Goal: Task Accomplishment & Management: Manage account settings

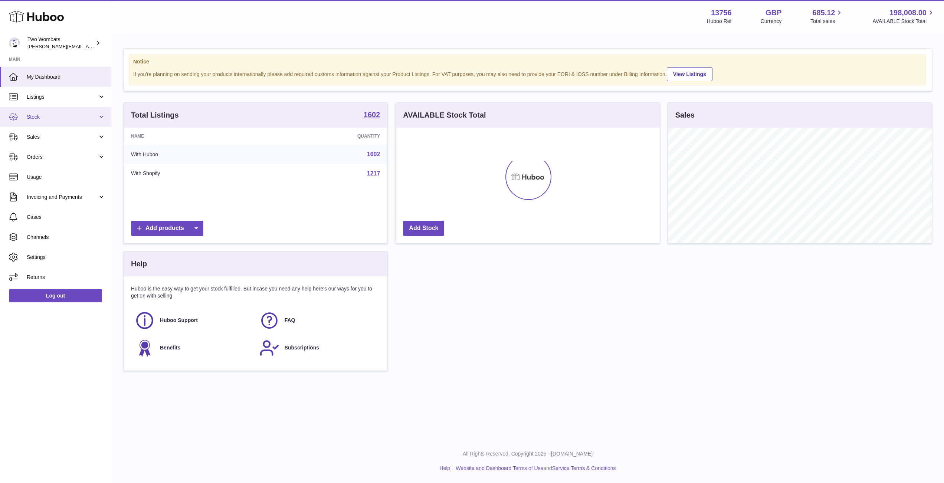
scroll to position [116, 264]
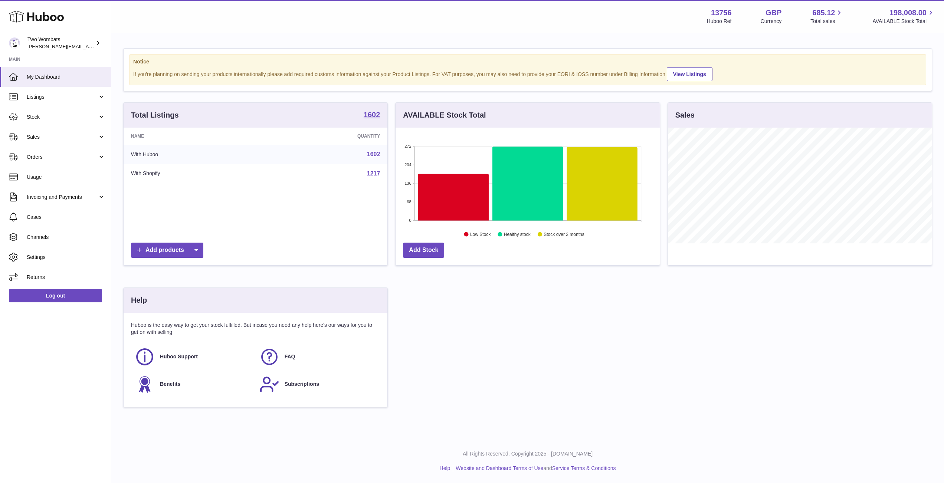
click at [62, 144] on link "Sales" at bounding box center [55, 137] width 111 height 20
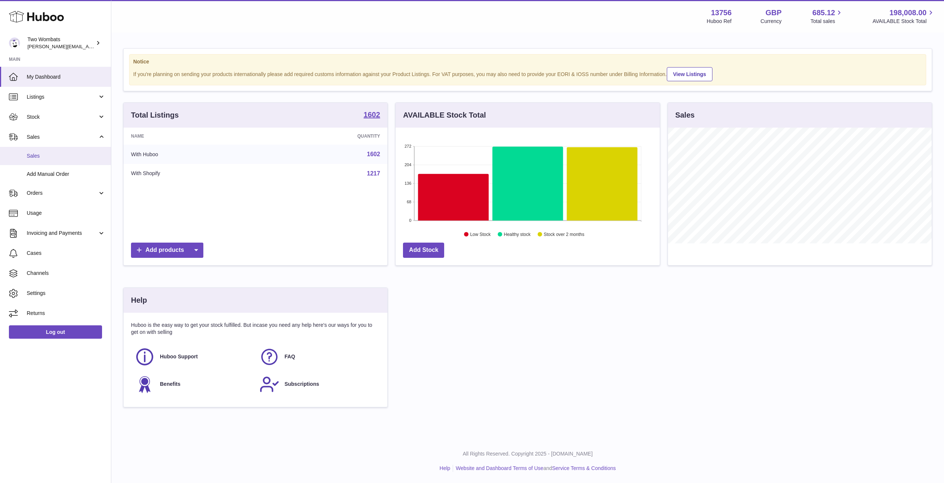
click at [59, 161] on link "Sales" at bounding box center [55, 156] width 111 height 18
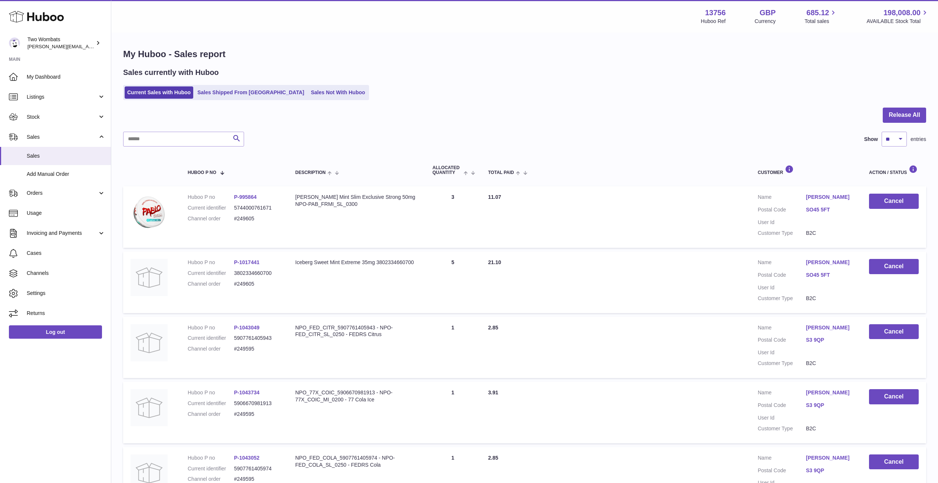
click at [283, 80] on div "Sales currently with Huboo Current Sales with Huboo Sales Shipped From Huboo Sa…" at bounding box center [524, 84] width 803 height 33
drag, startPoint x: 283, startPoint y: 95, endPoint x: 282, endPoint y: 105, distance: 9.3
click at [308, 94] on link "Sales Not With Huboo" at bounding box center [337, 92] width 59 height 12
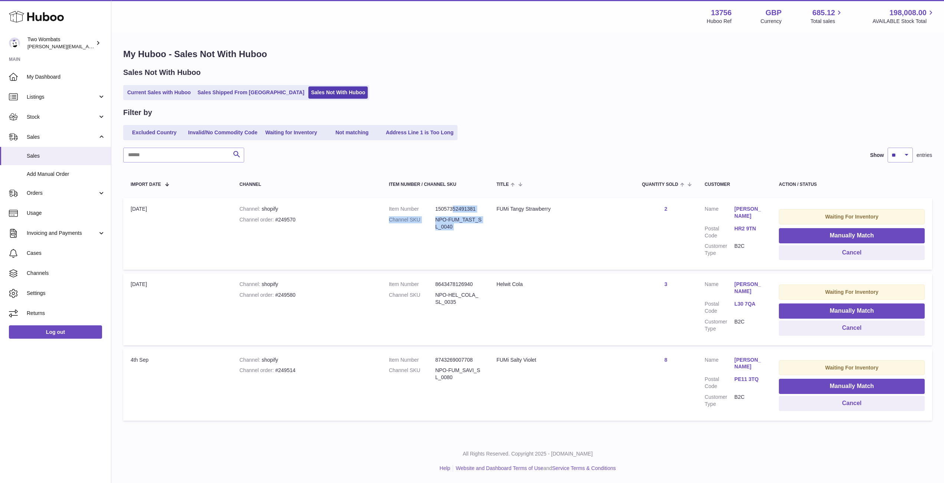
drag, startPoint x: 452, startPoint y: 210, endPoint x: 495, endPoint y: 237, distance: 50.9
click at [495, 237] on tr "Import date 5th Sep Channel shopify Channel order #249570 Item Number 150573524…" at bounding box center [527, 234] width 809 height 72
click at [495, 237] on td "Title FUMi Tangy Strawberry" at bounding box center [561, 234] width 145 height 72
drag, startPoint x: 420, startPoint y: 210, endPoint x: 414, endPoint y: 209, distance: 5.6
click at [414, 209] on tr "Import date 5th Sep Channel shopify Channel order #249570 Item Number 150573524…" at bounding box center [527, 234] width 809 height 72
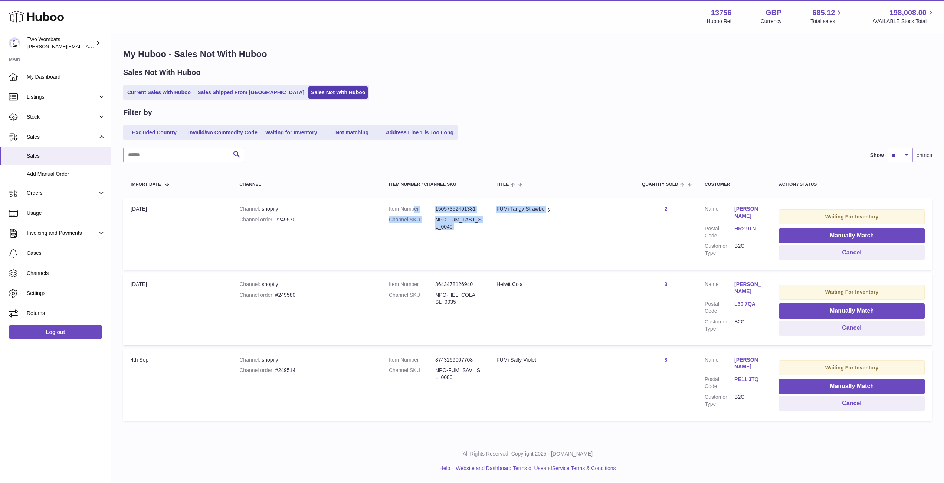
click at [416, 209] on dt "Item Number" at bounding box center [412, 209] width 46 height 7
drag, startPoint x: 509, startPoint y: 381, endPoint x: 450, endPoint y: 364, distance: 61.5
click at [437, 349] on tr "Import date 4th Sep Channel shopify Channel order #249514 Item Number 874326900…" at bounding box center [527, 385] width 809 height 72
click at [463, 376] on dd "NPO-FUM_SAVI_SL_0080" at bounding box center [458, 374] width 46 height 14
drag, startPoint x: 465, startPoint y: 304, endPoint x: 412, endPoint y: 273, distance: 61.2
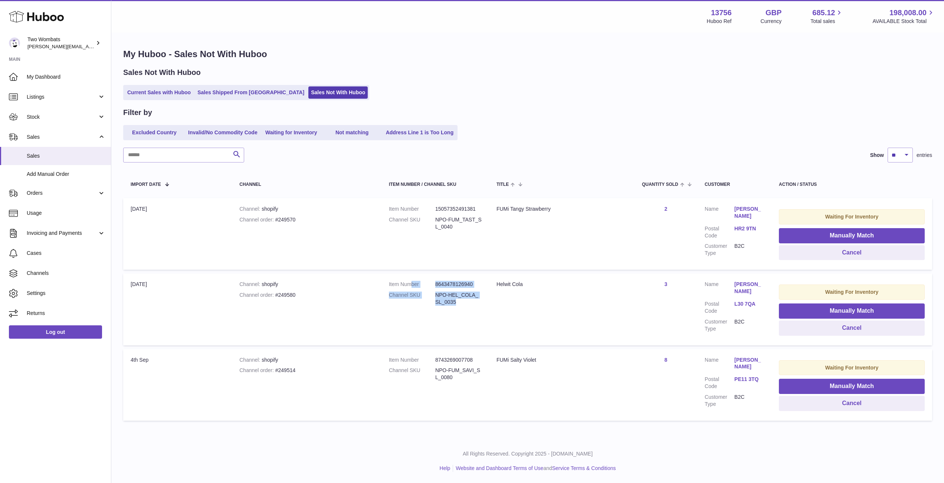
click at [412, 273] on table "Import date Channel Item Number / Channel SKU Title Quantity Sold Customer Acti…" at bounding box center [527, 297] width 809 height 255
click at [503, 301] on td "Title Helwit Cola" at bounding box center [561, 309] width 145 height 72
drag, startPoint x: 463, startPoint y: 289, endPoint x: 437, endPoint y: 281, distance: 26.8
click at [437, 281] on tr "Import date 5th Sep Channel shopify Channel order #249580 Item Number 864347812…" at bounding box center [527, 309] width 809 height 72
click at [437, 281] on td "Item Number 8643478126940 Channel SKU NPO-HEL_COLA_SL_0035" at bounding box center [435, 309] width 108 height 72
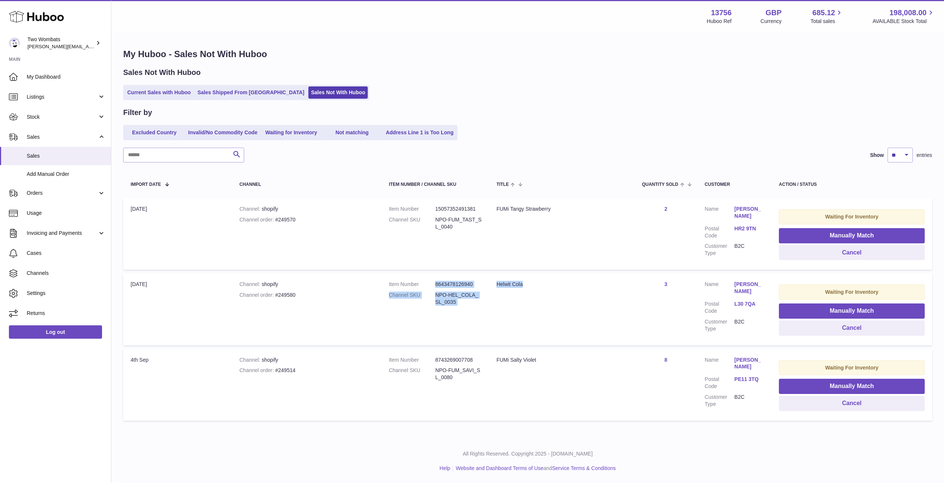
drag, startPoint x: 508, startPoint y: 302, endPoint x: 425, endPoint y: 282, distance: 85.1
click at [425, 282] on tr "Import date 5th Sep Channel shopify Channel order #249580 Item Number 864347812…" at bounding box center [527, 309] width 809 height 72
click at [425, 282] on dt "Item Number" at bounding box center [412, 284] width 46 height 7
click at [290, 216] on div "Channel order #249570" at bounding box center [306, 219] width 135 height 7
copy div "249570"
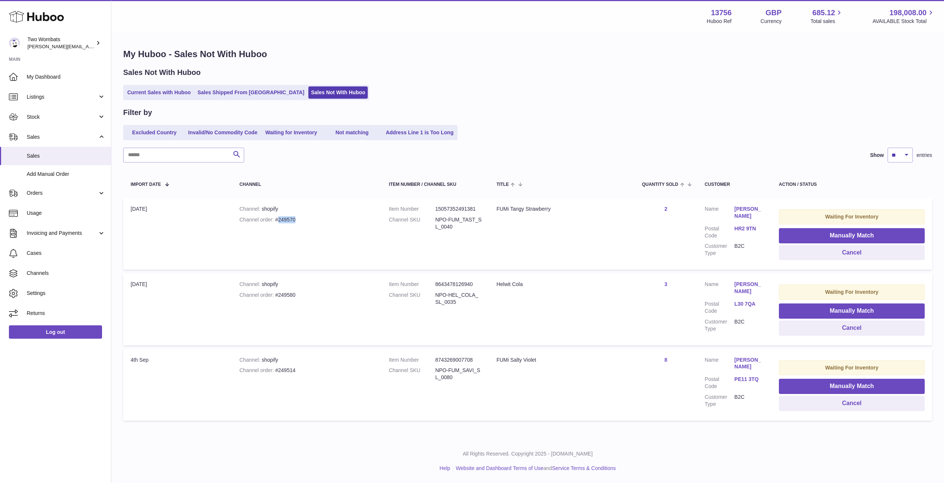
click at [290, 216] on div "Channel order #249570" at bounding box center [306, 219] width 135 height 7
click at [647, 219] on td "Quantity Sold 2" at bounding box center [666, 234] width 63 height 72
drag, startPoint x: 656, startPoint y: 216, endPoint x: 500, endPoint y: 210, distance: 156.7
click at [500, 210] on tr "Import date 5th Sep Channel shopify Channel order #249570 Item Number 150573524…" at bounding box center [527, 234] width 809 height 72
click at [551, 224] on td "Title FUMi Tangy Strawberry" at bounding box center [561, 234] width 145 height 72
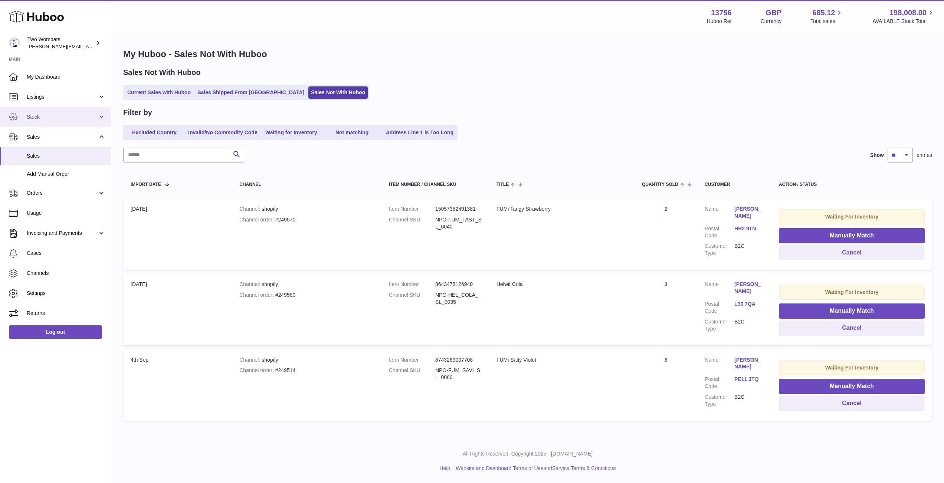
click at [55, 121] on link "Stock" at bounding box center [55, 117] width 111 height 20
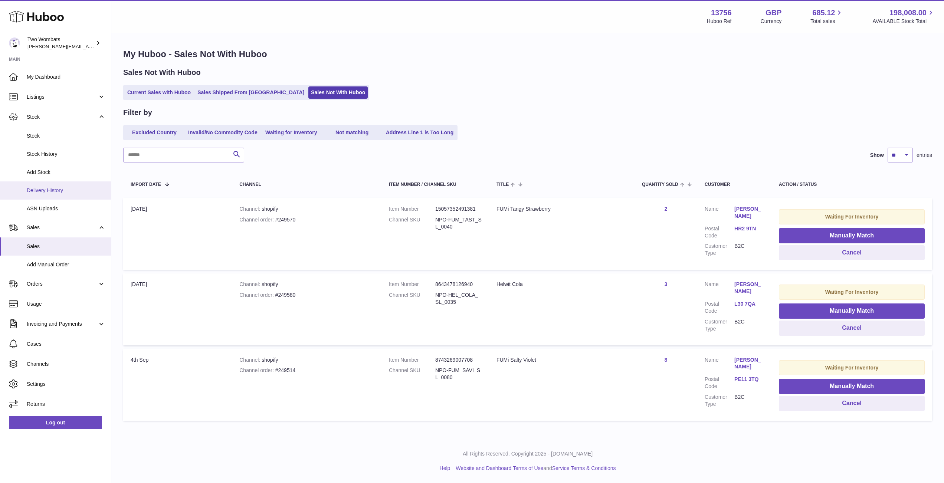
click at [55, 190] on span "Delivery History" at bounding box center [66, 190] width 79 height 7
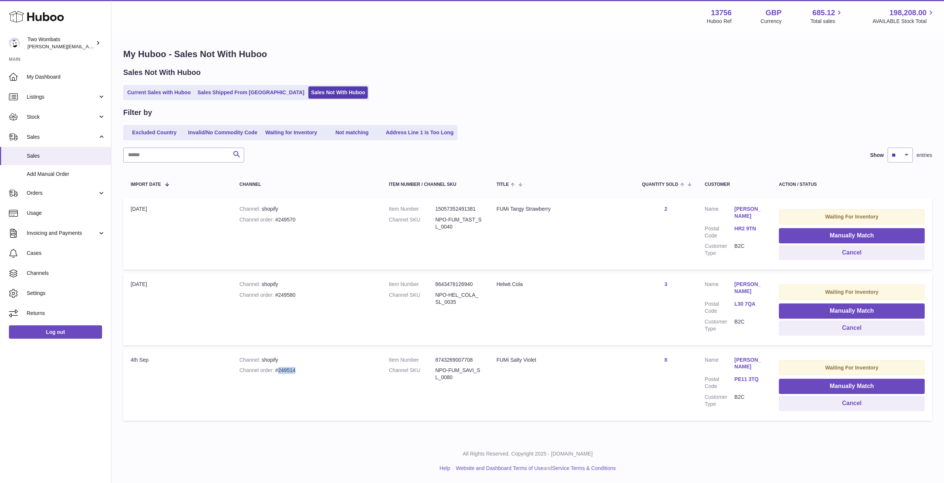
drag, startPoint x: 302, startPoint y: 369, endPoint x: 278, endPoint y: 375, distance: 24.8
click at [278, 375] on td "Channel shopify Channel order #249514" at bounding box center [307, 385] width 150 height 72
copy div "249514"
click at [312, 211] on div "Channel shopify" at bounding box center [306, 209] width 135 height 7
drag, startPoint x: 300, startPoint y: 224, endPoint x: 281, endPoint y: 218, distance: 20.4
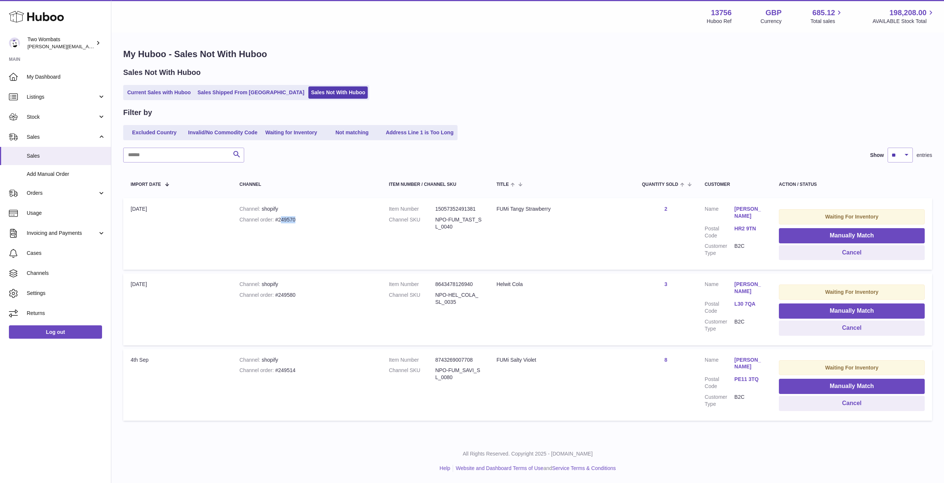
click at [281, 218] on td "Channel shopify Channel order #249570" at bounding box center [307, 234] width 150 height 72
copy dd "_0040"
click at [438, 223] on dd "NPO-FUM_TAST_SL_0040" at bounding box center [458, 223] width 46 height 14
click at [474, 232] on dl "Item Number 15057352491381 Channel SKU NPO-FUM_TAST_SL_0040" at bounding box center [435, 220] width 93 height 29
drag, startPoint x: 471, startPoint y: 232, endPoint x: 431, endPoint y: 225, distance: 41.1
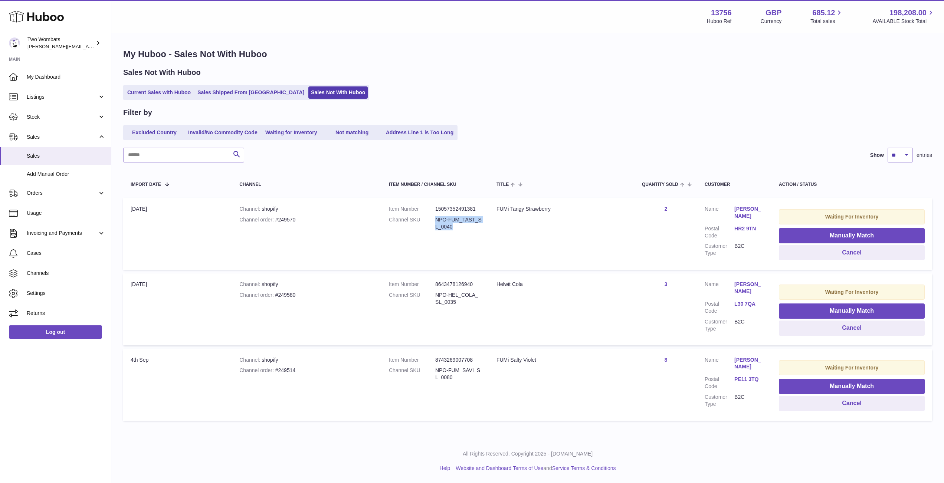
click at [431, 225] on dl "Item Number 15057352491381 Channel SKU NPO-FUM_TAST_SL_0040" at bounding box center [435, 220] width 93 height 29
copy dl "NPO-FUM_TAST_SL_0040"
click at [490, 239] on td "Title FUMi Tangy Strawberry" at bounding box center [561, 234] width 145 height 72
drag, startPoint x: 449, startPoint y: 228, endPoint x: 427, endPoint y: 222, distance: 22.2
click at [427, 222] on dl "Item Number 15057352491381 Channel SKU NPO-FUM_TAST_SL_0040" at bounding box center [435, 220] width 93 height 29
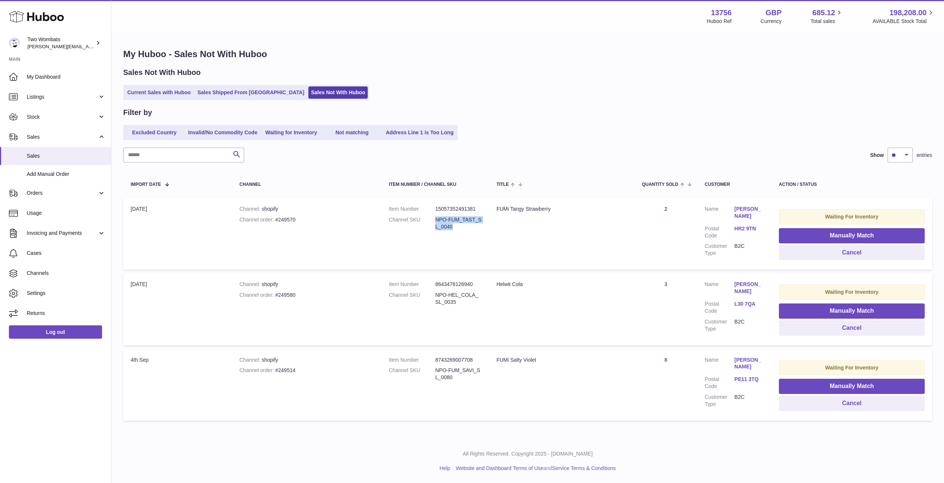
copy dl "NPO-FUM_TAST_SL_0040"
click at [469, 234] on td "Item Number 15057352491381 Channel SKU NPO-FUM_TAST_SL_0040" at bounding box center [435, 234] width 108 height 72
copy dd "NPO-FUM_TAST_SL_0040"
drag, startPoint x: 444, startPoint y: 214, endPoint x: 437, endPoint y: 217, distance: 7.6
click at [437, 217] on dd "NPO-FUM_TAST_SL_0040" at bounding box center [458, 223] width 46 height 14
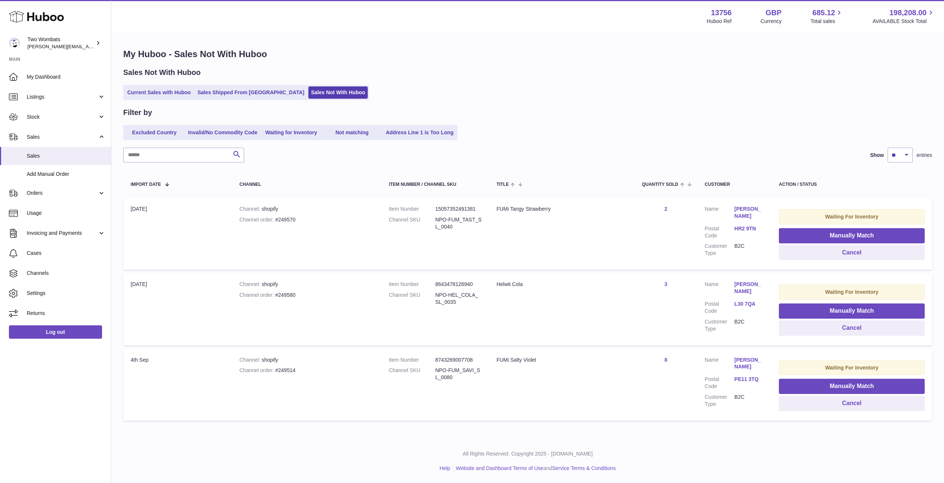
click at [292, 220] on div "Channel order #249570" at bounding box center [306, 219] width 135 height 7
copy div "249570"
click at [68, 197] on link "Orders" at bounding box center [55, 193] width 111 height 20
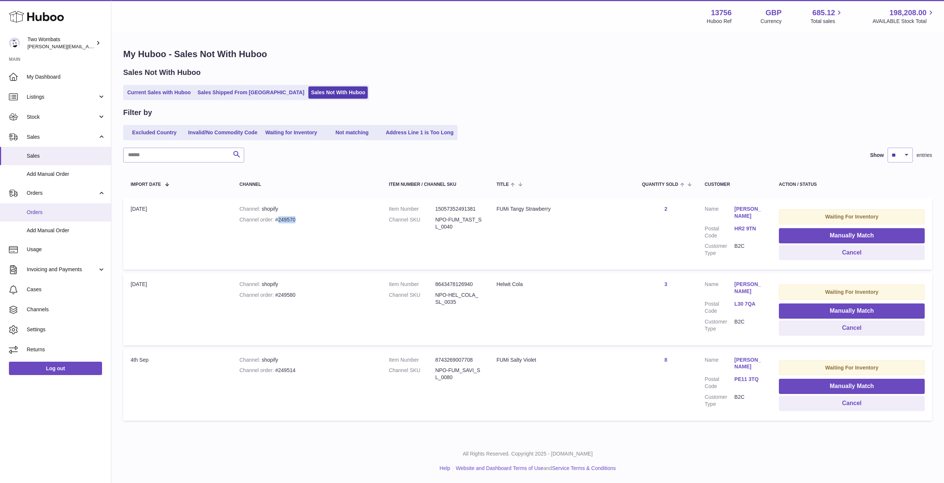
click at [65, 207] on link "Orders" at bounding box center [55, 212] width 111 height 18
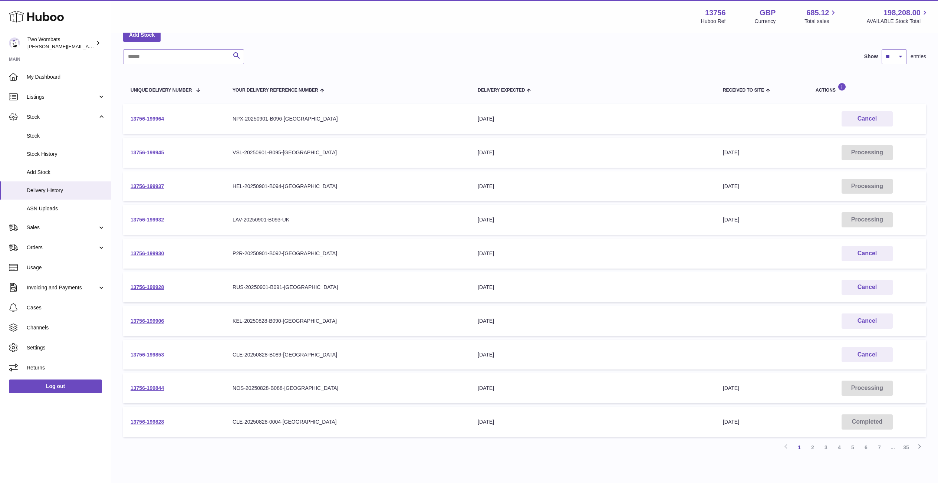
scroll to position [41, 0]
click at [284, 248] on td "Your Delivery Reference Number P2R-20250901-B092-[GEOGRAPHIC_DATA]" at bounding box center [347, 255] width 245 height 30
click at [212, 256] on td "13756-199930" at bounding box center [174, 255] width 102 height 30
click at [155, 257] on link "13756-199930" at bounding box center [147, 255] width 33 height 6
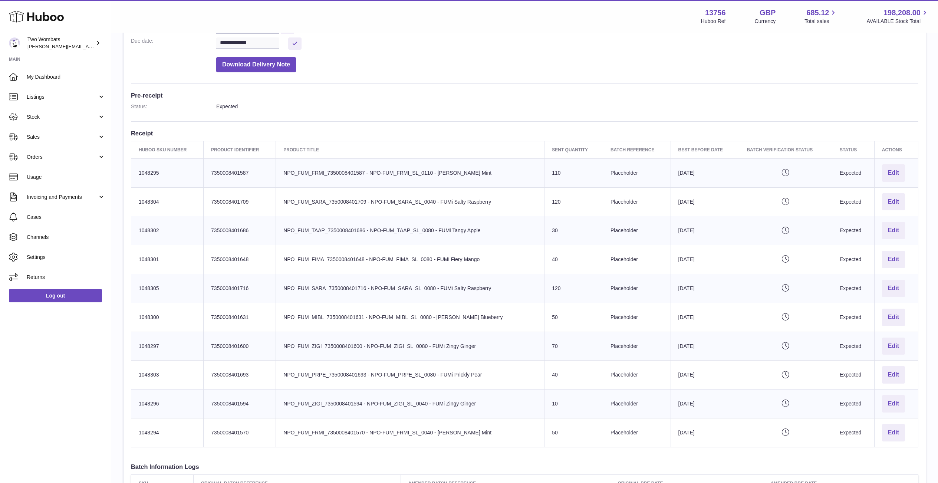
scroll to position [146, 0]
drag, startPoint x: 285, startPoint y: 177, endPoint x: 457, endPoint y: 420, distance: 298.1
click at [457, 420] on tbody "Huboo SKU Number 1048295 Client Identifier 7350008401587 Product title NPO_FUM_…" at bounding box center [524, 303] width 787 height 289
click at [457, 420] on td "Product title NPO_FUM_FRMI_7350008401570 - NPO-FUM_FRMI_SL_0040 - FUMi Freezy M…" at bounding box center [410, 433] width 269 height 29
drag, startPoint x: 468, startPoint y: 425, endPoint x: 333, endPoint y: 270, distance: 204.9
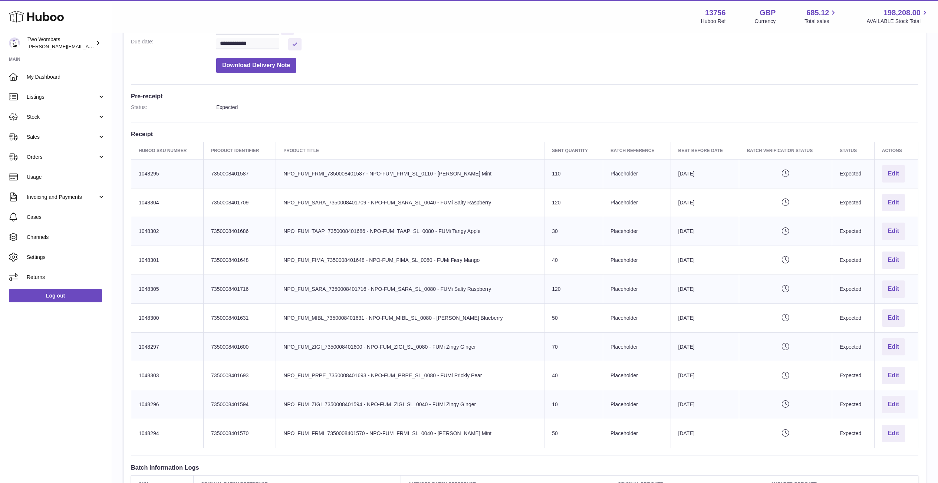
click at [333, 271] on tbody "Huboo SKU Number 1048295 Client Identifier 7350008401587 Product title NPO_FUM_…" at bounding box center [524, 303] width 787 height 289
click at [333, 270] on td "Product title NPO_FUM_FIMA_7350008401648 - NPO-FUM_FIMA_SL_0080 - FUMi Fiery Ma…" at bounding box center [410, 260] width 269 height 29
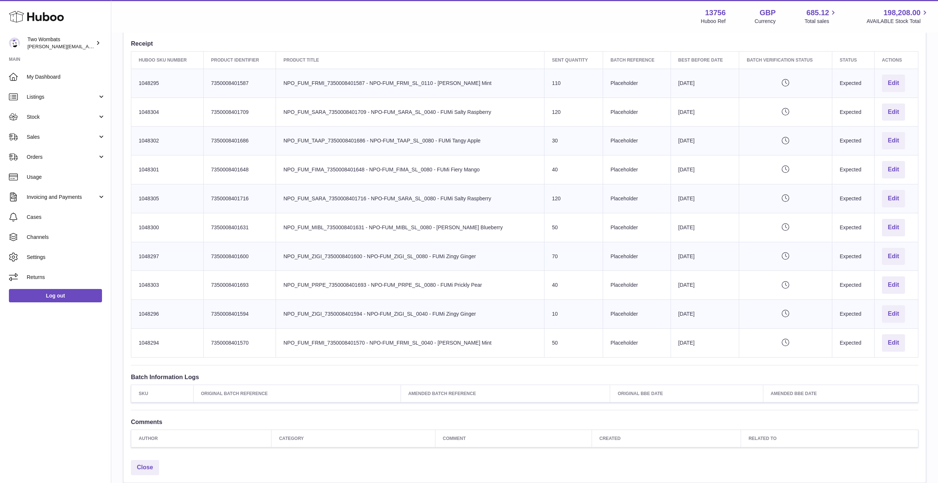
scroll to position [220, 0]
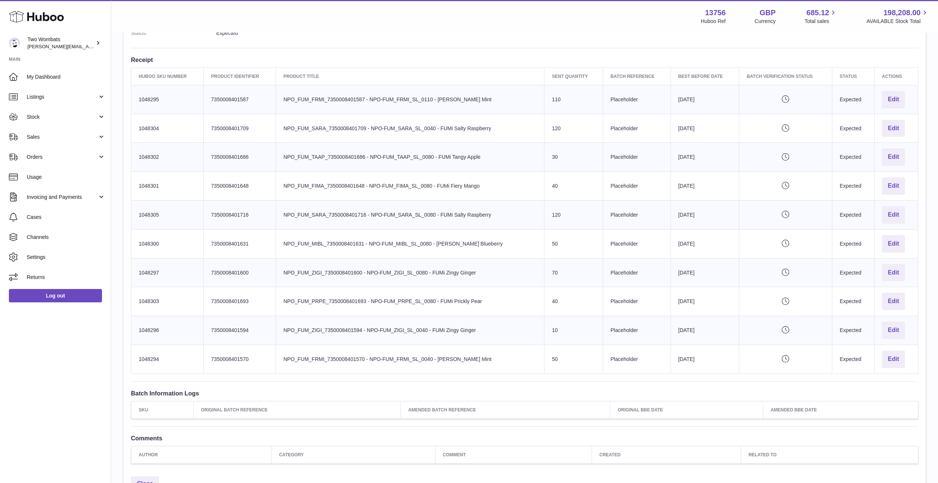
drag, startPoint x: 485, startPoint y: 357, endPoint x: 391, endPoint y: 305, distance: 107.3
click at [395, 304] on tbody "Huboo SKU Number 1048295 Client Identifier 7350008401587 Product title NPO_FUM_…" at bounding box center [524, 229] width 787 height 289
click at [377, 306] on td "Product title NPO_FUM_PRPE_7350008401693 - NPO-FUM_PRPE_SL_0080 - FUMi Prickly …" at bounding box center [410, 301] width 269 height 29
drag, startPoint x: 291, startPoint y: 108, endPoint x: 457, endPoint y: 337, distance: 283.4
click at [457, 337] on tbody "Huboo SKU Number 1048295 Client Identifier 7350008401587 Product title NPO_FUM_…" at bounding box center [524, 229] width 787 height 289
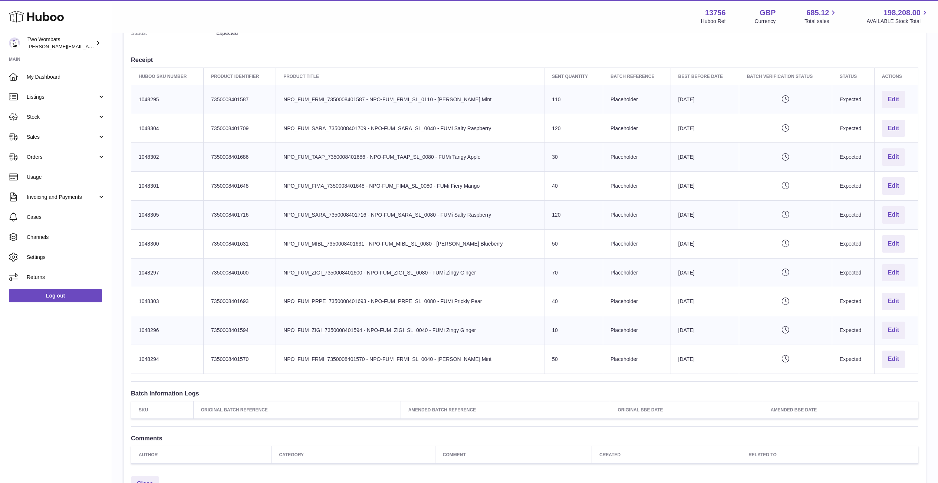
click at [457, 337] on td "Product title NPO_FUM_ZIGI_7350008401594 - NPO-FUM_ZIGI_SL_0040 - FUMi Zingy Gi…" at bounding box center [410, 330] width 269 height 29
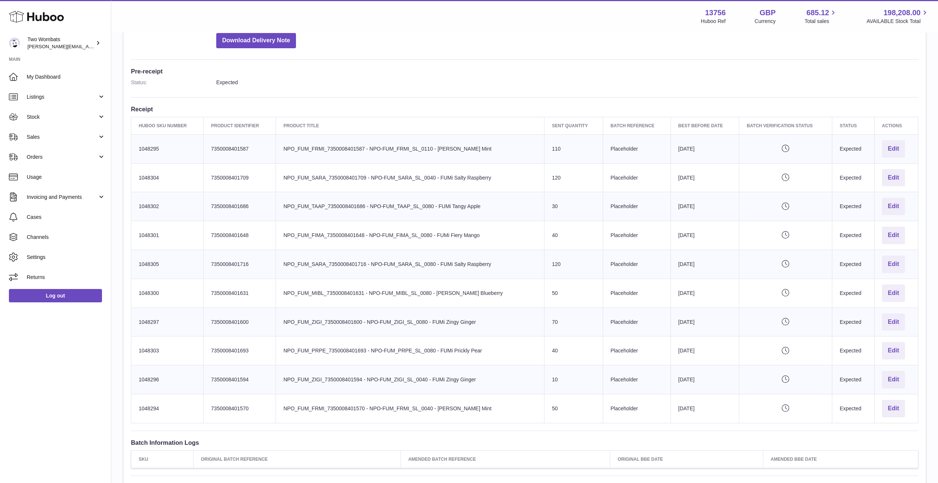
scroll to position [186, 0]
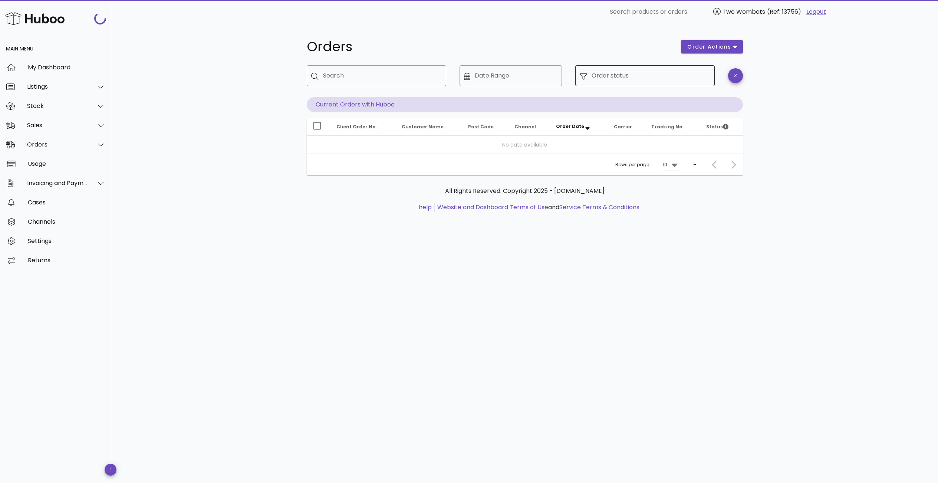
click at [618, 73] on input "Order status" at bounding box center [651, 76] width 119 height 12
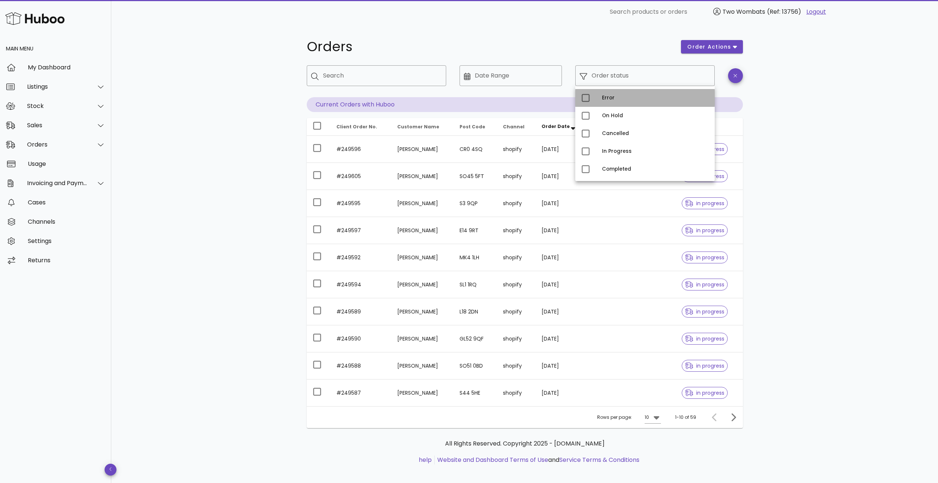
drag, startPoint x: 612, startPoint y: 102, endPoint x: 628, endPoint y: 106, distance: 16.3
click at [612, 102] on div "Error" at bounding box center [655, 98] width 107 height 12
type input "**********"
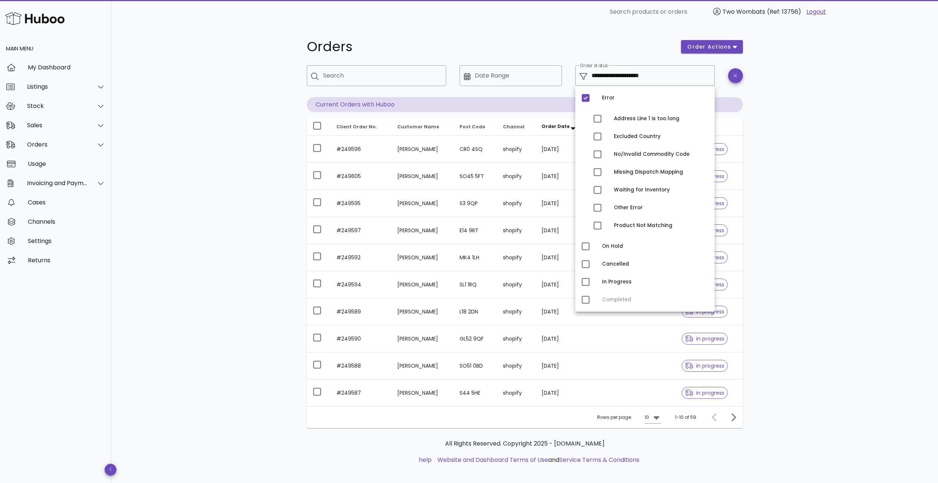
click at [787, 146] on div "**********" at bounding box center [524, 256] width 827 height 465
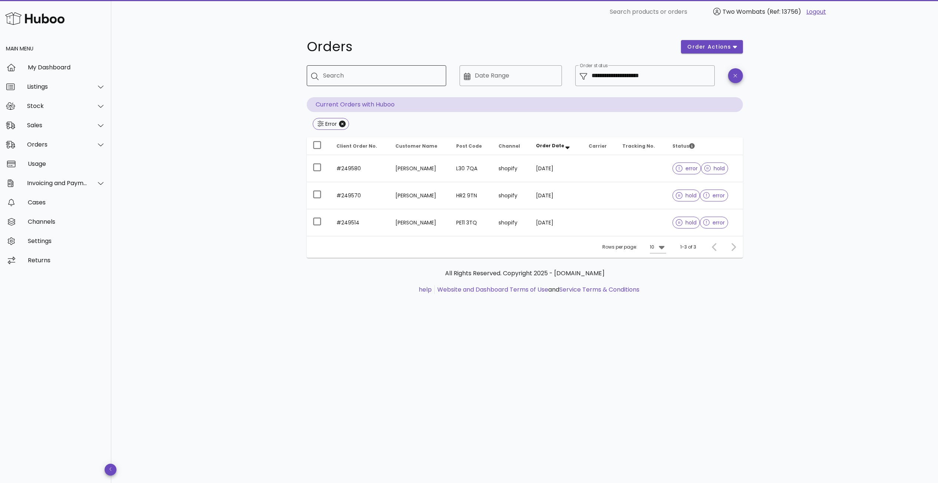
click at [365, 81] on input "Search" at bounding box center [381, 76] width 117 height 12
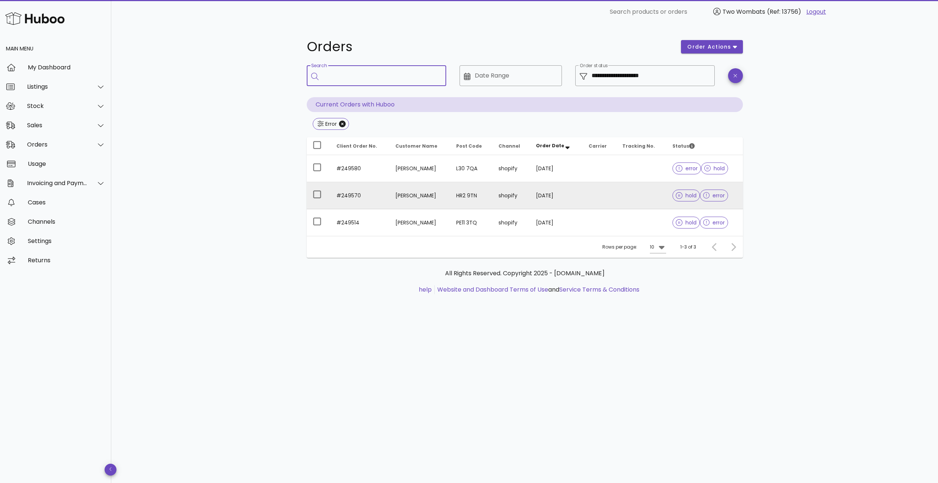
click at [350, 203] on td "#249570" at bounding box center [360, 195] width 59 height 27
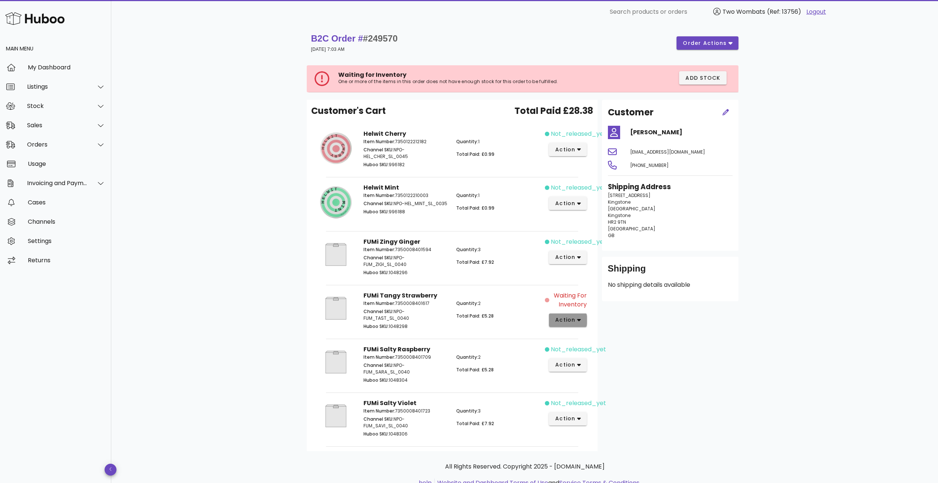
click at [561, 314] on button "action" at bounding box center [568, 320] width 38 height 13
click at [727, 328] on div "Customer [PERSON_NAME] [EMAIL_ADDRESS][DOMAIN_NAME] [PHONE_NUMBER] Shipping Add…" at bounding box center [670, 275] width 145 height 351
click at [576, 322] on span "action" at bounding box center [568, 320] width 26 height 8
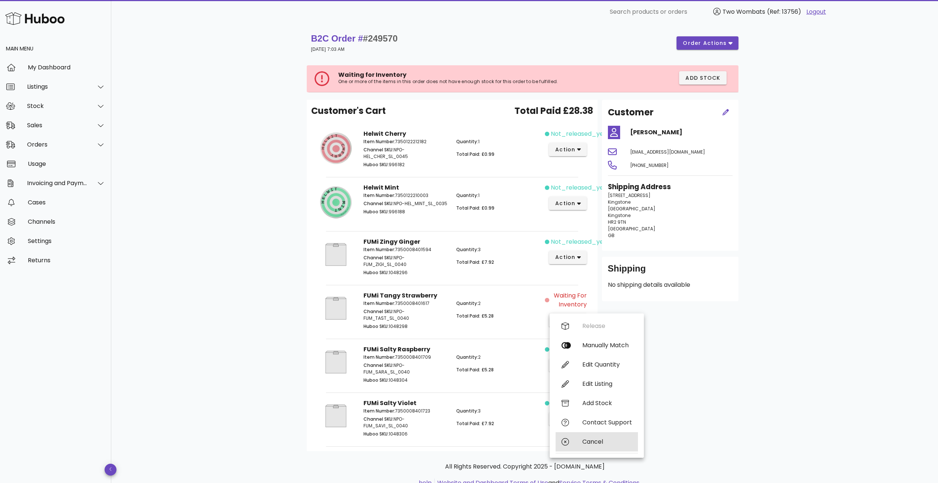
click at [599, 442] on div "Cancel" at bounding box center [608, 441] width 50 height 7
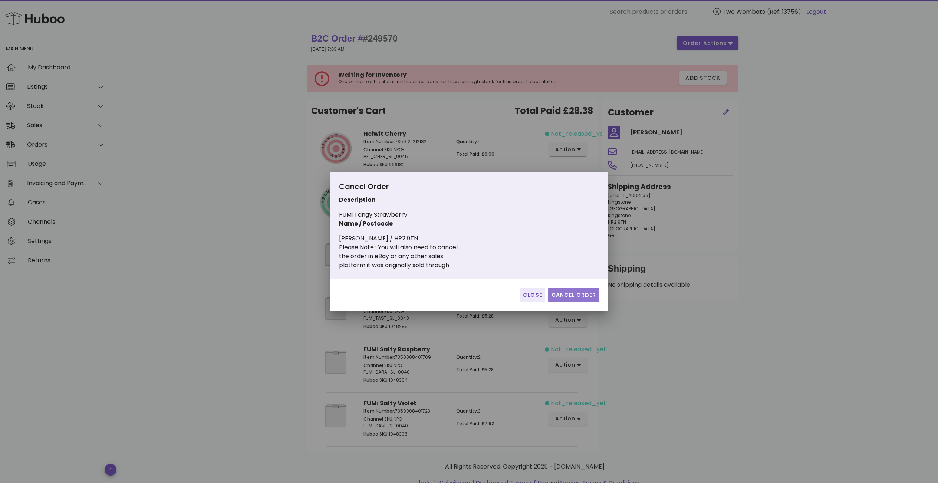
click at [576, 299] on button "Cancel Order" at bounding box center [573, 295] width 51 height 15
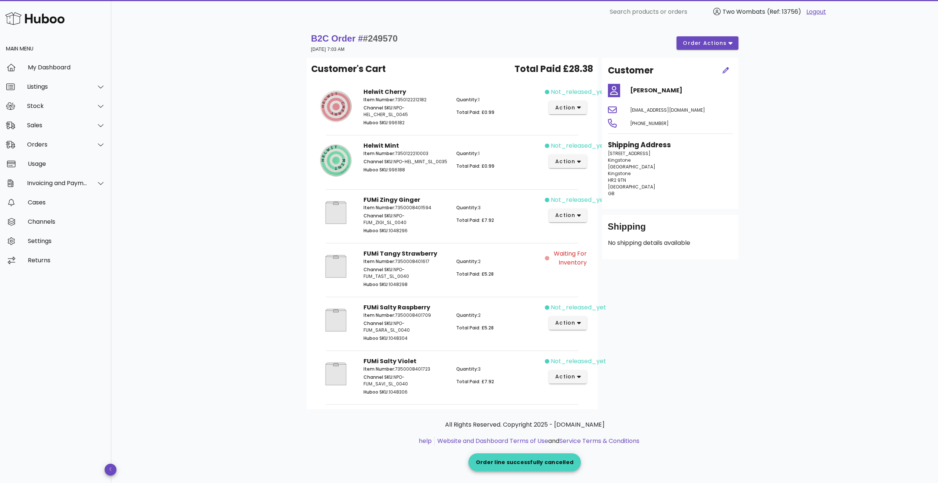
drag, startPoint x: 566, startPoint y: 274, endPoint x: 432, endPoint y: 273, distance: 133.6
click at [432, 273] on div "FUMi Tangy Strawberry Item Number: 7350008401617 Channel SKU: NPO-FUM_TAST_SL_0…" at bounding box center [452, 269] width 279 height 49
click at [432, 273] on p "Channel SKU: NPO-FUM_TAST_SL_0040" at bounding box center [406, 272] width 84 height 13
click at [575, 265] on span "Waiting for Inventory" at bounding box center [569, 258] width 36 height 18
click at [693, 43] on span "order actions" at bounding box center [705, 43] width 45 height 8
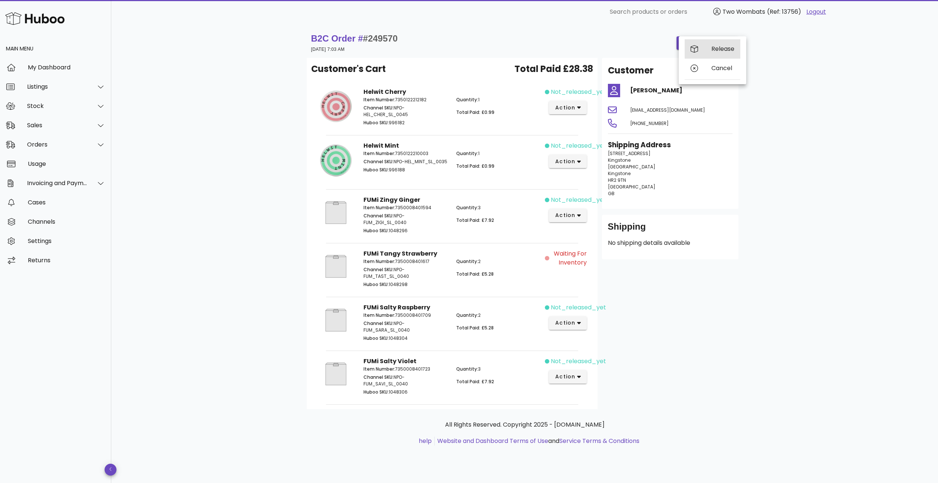
click at [706, 43] on div "Release" at bounding box center [713, 48] width 56 height 19
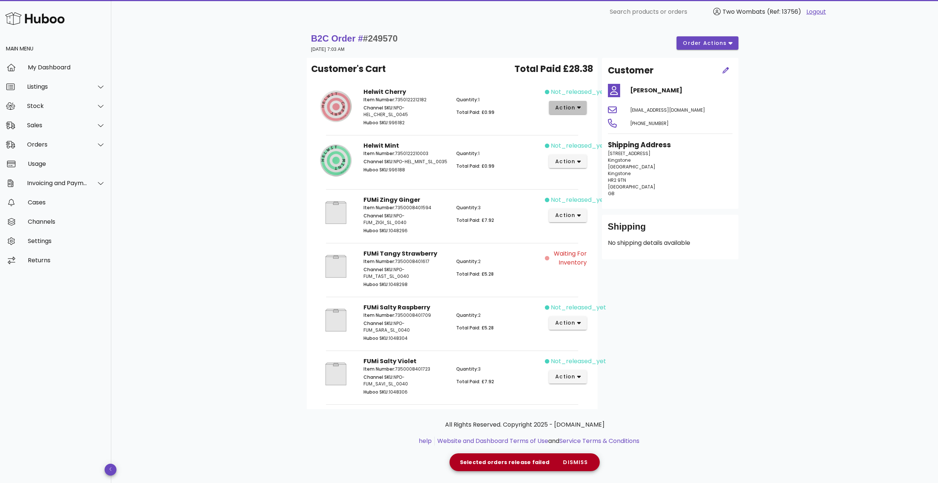
click at [571, 105] on span "action" at bounding box center [565, 108] width 21 height 8
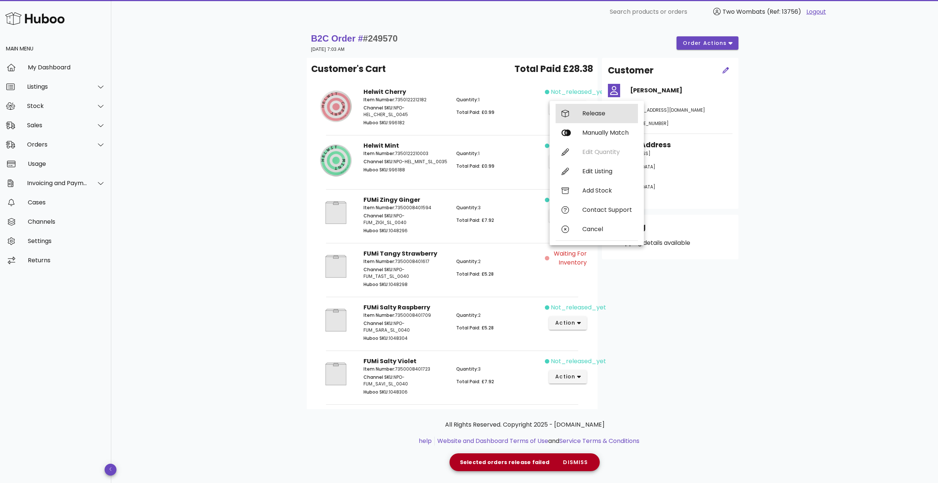
click at [576, 114] on div "Release" at bounding box center [597, 113] width 82 height 19
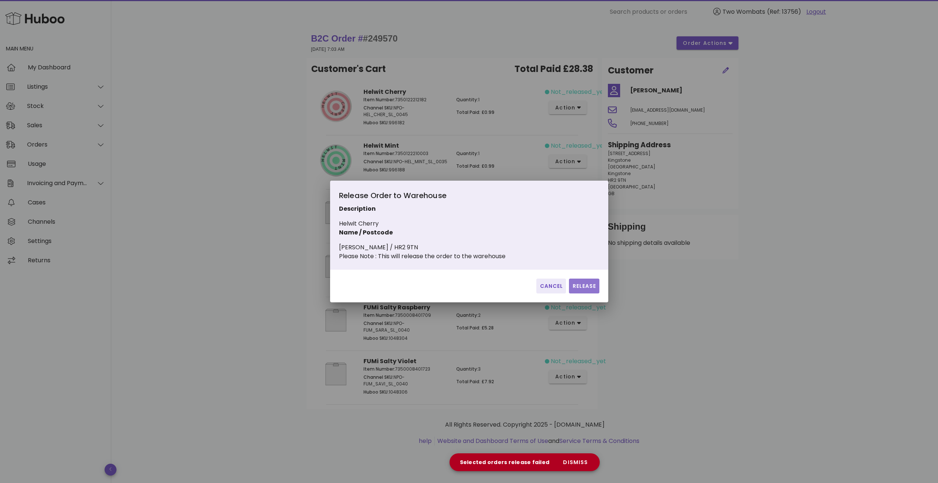
click at [589, 288] on span "Release" at bounding box center [584, 286] width 24 height 8
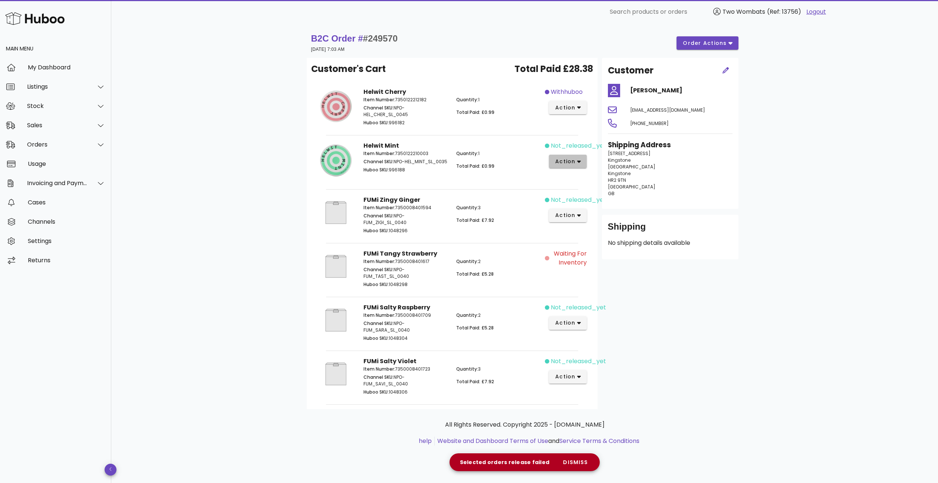
click at [580, 159] on icon "button" at bounding box center [579, 161] width 4 height 7
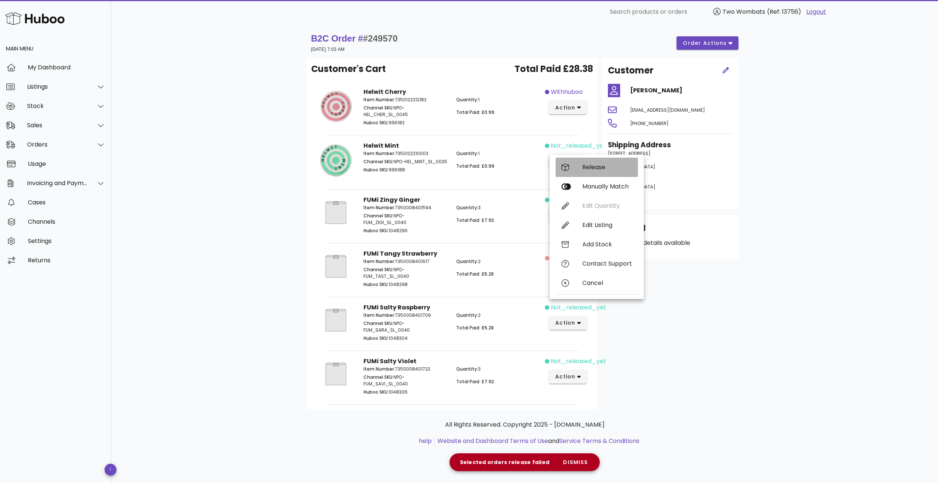
click at [580, 168] on div "Release" at bounding box center [597, 167] width 82 height 19
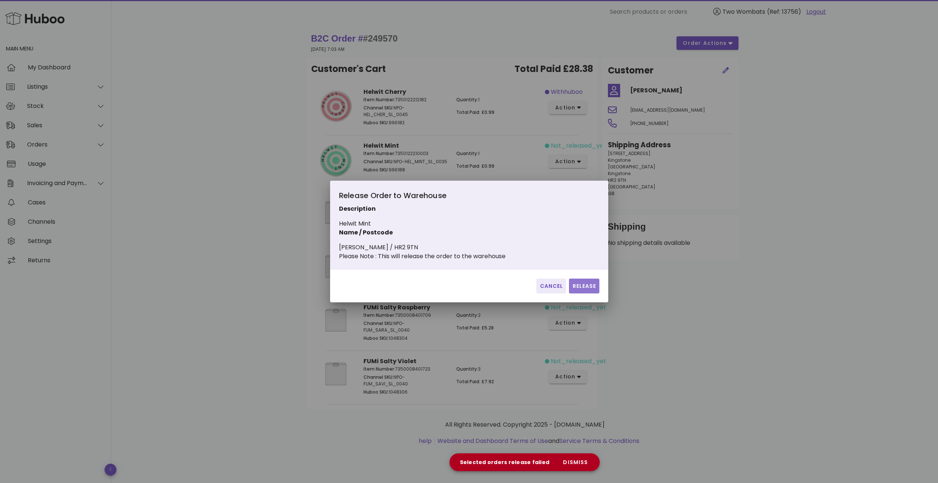
click at [596, 290] on span "Release" at bounding box center [584, 286] width 24 height 8
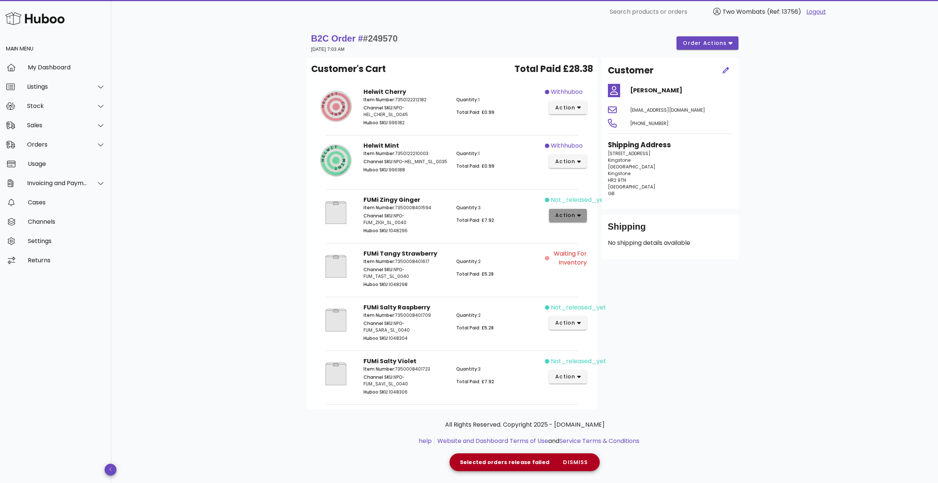
click at [570, 213] on span "action" at bounding box center [565, 216] width 21 height 8
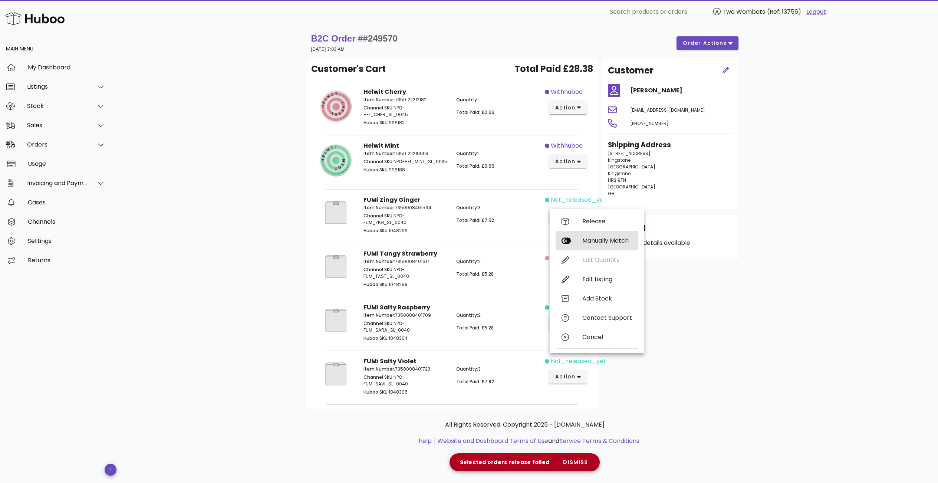
click at [575, 232] on div "Manually Match" at bounding box center [597, 240] width 82 height 19
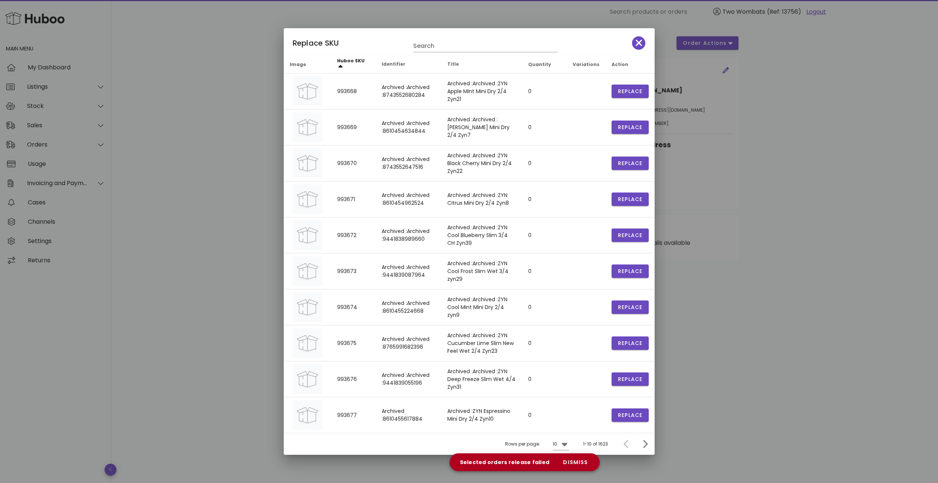
drag, startPoint x: 860, startPoint y: 341, endPoint x: 793, endPoint y: 315, distance: 71.8
click at [820, 316] on div at bounding box center [469, 241] width 938 height 483
click at [643, 41] on span "button" at bounding box center [638, 43] width 13 height 10
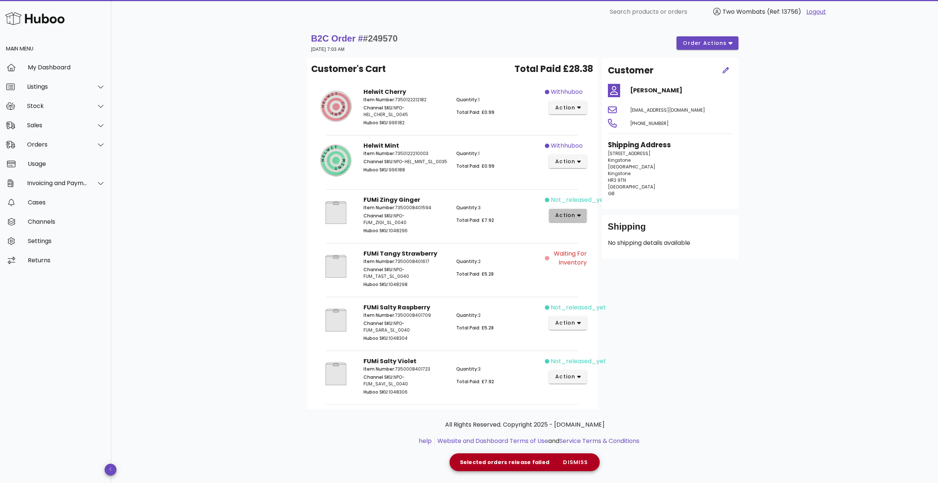
click at [565, 221] on button "action" at bounding box center [568, 215] width 38 height 13
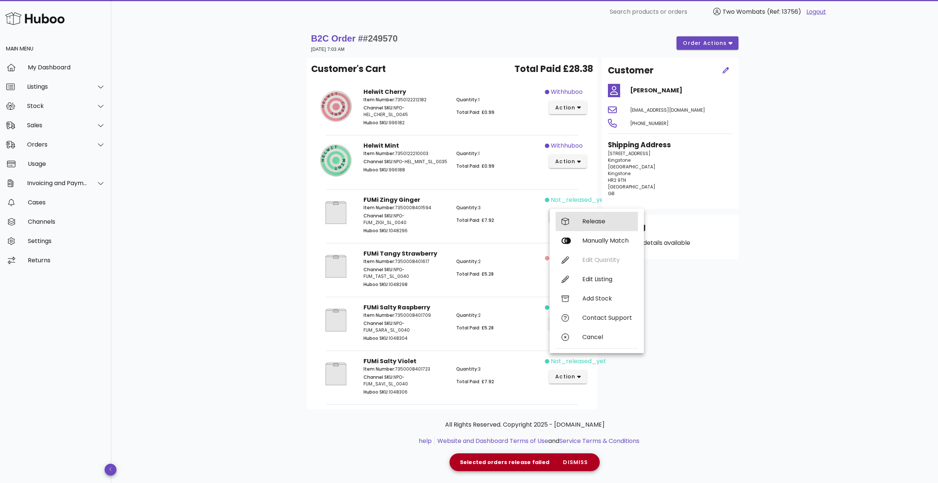
click at [583, 220] on div "Release" at bounding box center [608, 221] width 50 height 7
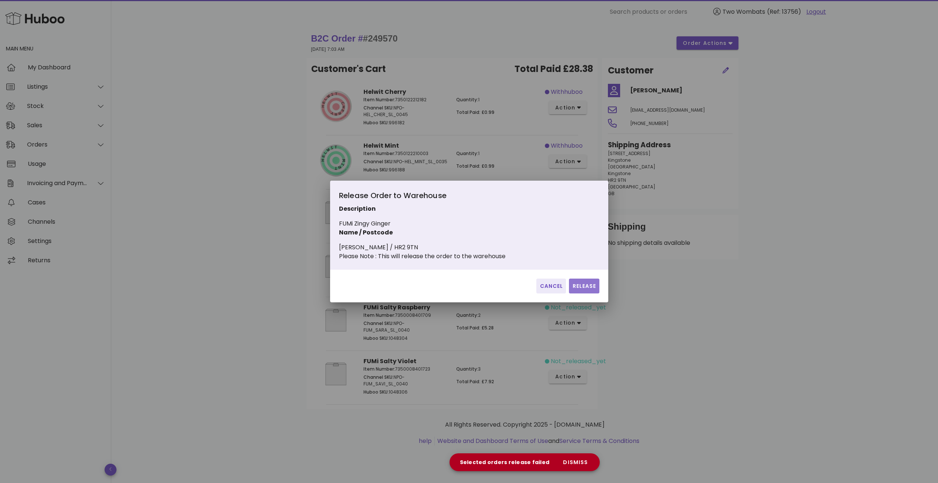
click at [581, 294] on button "Release" at bounding box center [584, 286] width 30 height 15
click at [581, 296] on div "FUMi Tangy Strawberry Item Number: 7350008401617 Channel SKU: NPO-FUM_TAST_SL_0…" at bounding box center [452, 270] width 282 height 54
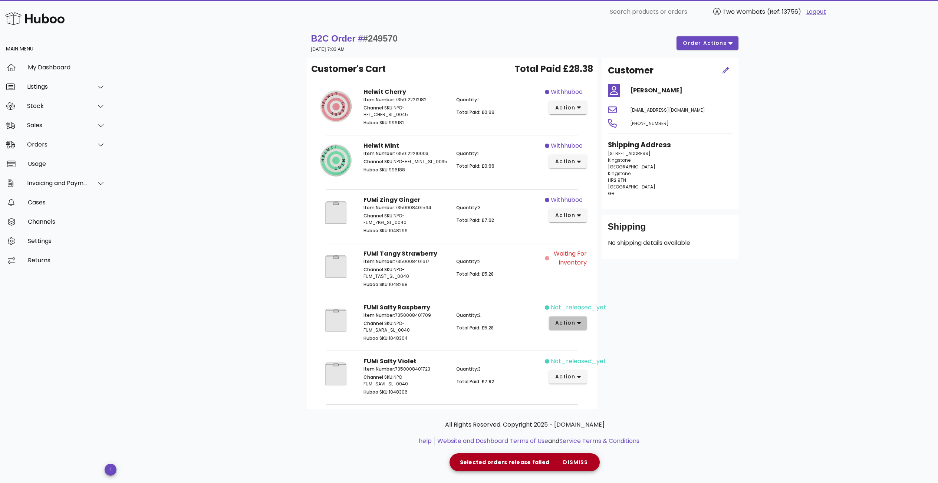
click at [573, 321] on span "action" at bounding box center [565, 323] width 21 height 8
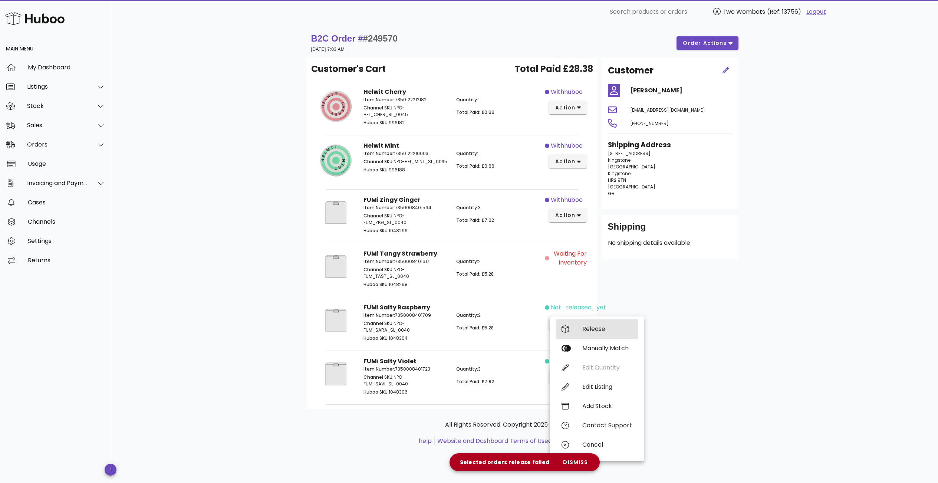
click at [578, 327] on div "Release" at bounding box center [597, 328] width 82 height 19
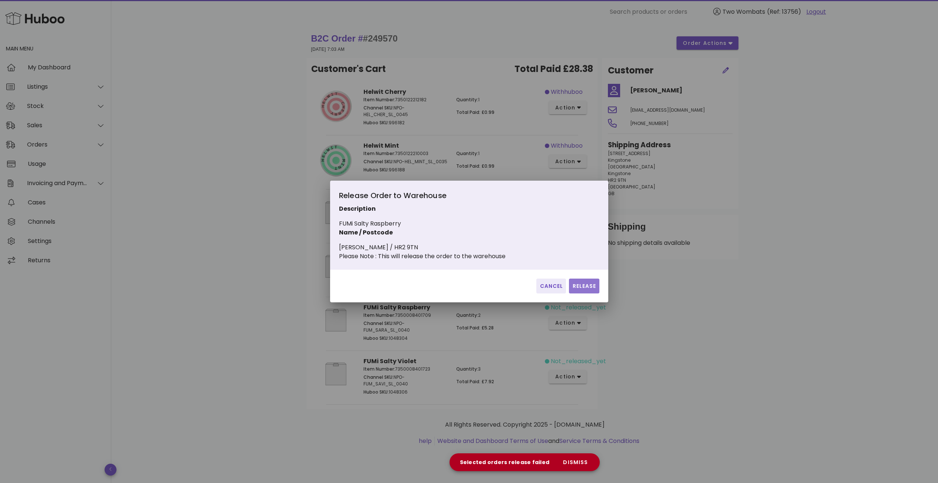
click at [579, 290] on span "Release" at bounding box center [584, 286] width 24 height 8
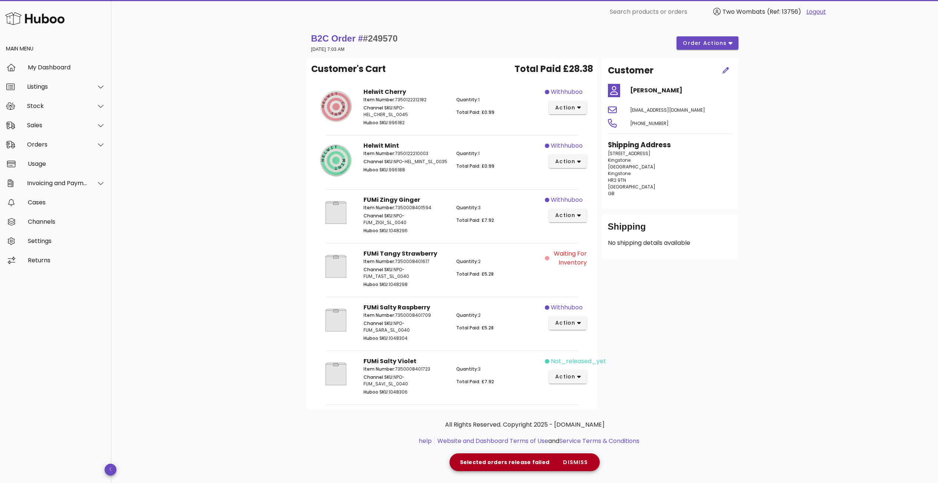
click at [577, 368] on div "not_released_yet action" at bounding box center [568, 377] width 46 height 49
click at [574, 380] on span "action" at bounding box center [565, 377] width 21 height 8
click at [581, 348] on div "Release" at bounding box center [597, 346] width 82 height 19
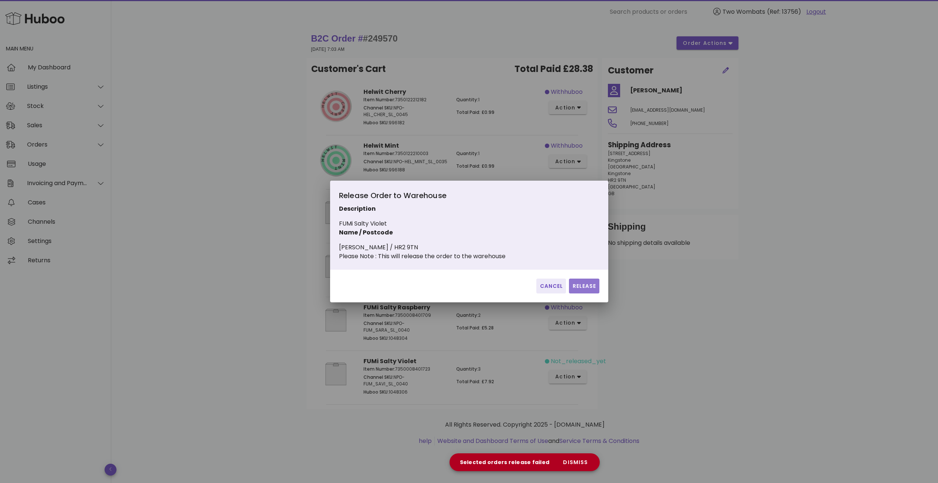
click at [594, 290] on span "Release" at bounding box center [584, 286] width 24 height 8
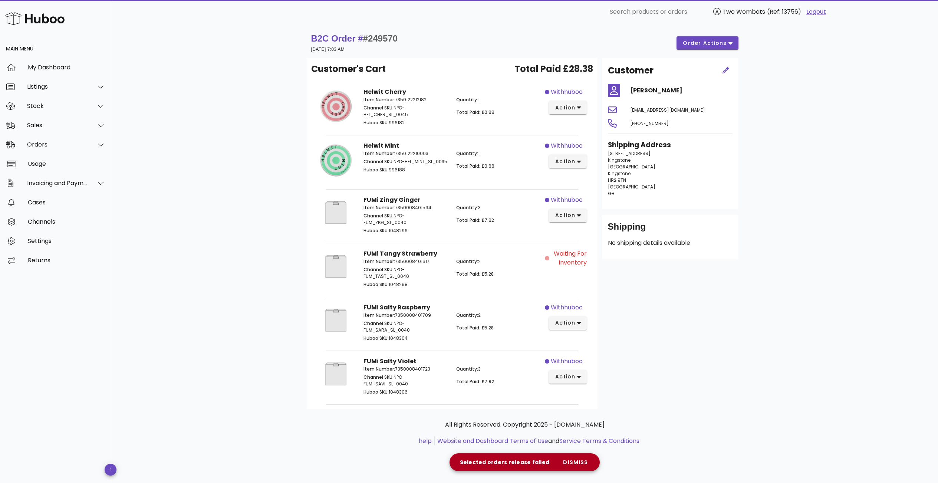
drag, startPoint x: 410, startPoint y: 381, endPoint x: 381, endPoint y: 386, distance: 29.7
click at [381, 386] on p "Channel SKU: NPO-FUM_SAVI_SL_0040" at bounding box center [406, 380] width 84 height 13
click at [415, 393] on p "Huboo SKU: 1048306" at bounding box center [406, 392] width 84 height 7
drag, startPoint x: 414, startPoint y: 386, endPoint x: 365, endPoint y: 385, distance: 48.2
click at [365, 385] on p "Channel SKU: NPO-FUM_SAVI_SL_0040" at bounding box center [406, 380] width 84 height 13
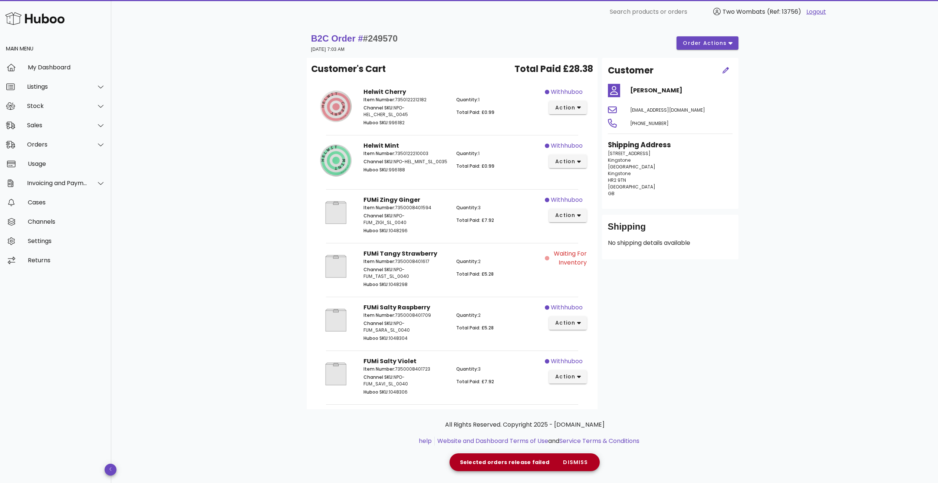
copy p "UM_SAVI_SL_0040"
click at [672, 355] on div "Customer MATTHEW TAYLOR matttaylor1977@icloud.com +447495602450 Shipping Addres…" at bounding box center [670, 233] width 145 height 351
click at [699, 39] on span "order actions" at bounding box center [705, 43] width 45 height 8
click at [699, 50] on div at bounding box center [695, 48] width 9 height 7
click at [579, 462] on span "dismiss" at bounding box center [575, 463] width 25 height 8
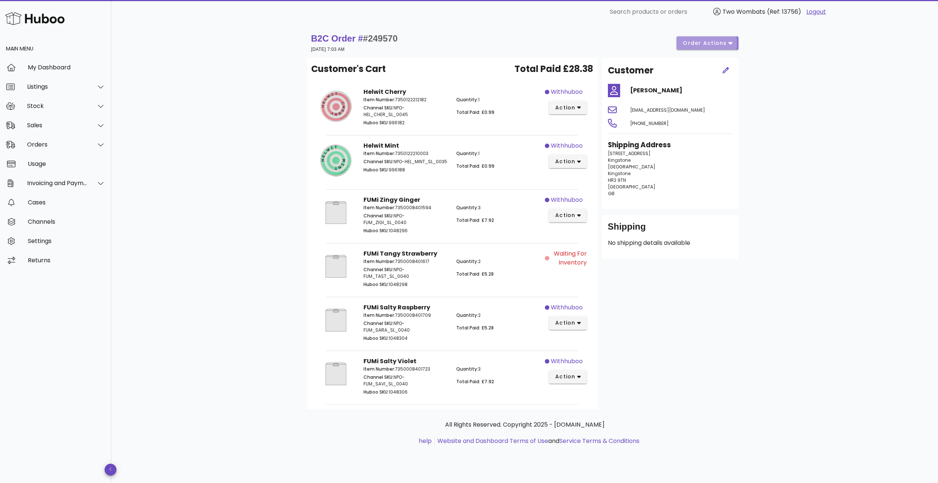
click at [685, 39] on button "order actions" at bounding box center [708, 42] width 62 height 13
click at [726, 311] on div "Customer MATTHEW TAYLOR matttaylor1977@icloud.com +447495602450 Shipping Addres…" at bounding box center [670, 233] width 145 height 351
click at [39, 141] on div "Orders" at bounding box center [57, 144] width 60 height 7
click at [61, 163] on div "Orders" at bounding box center [66, 163] width 79 height 7
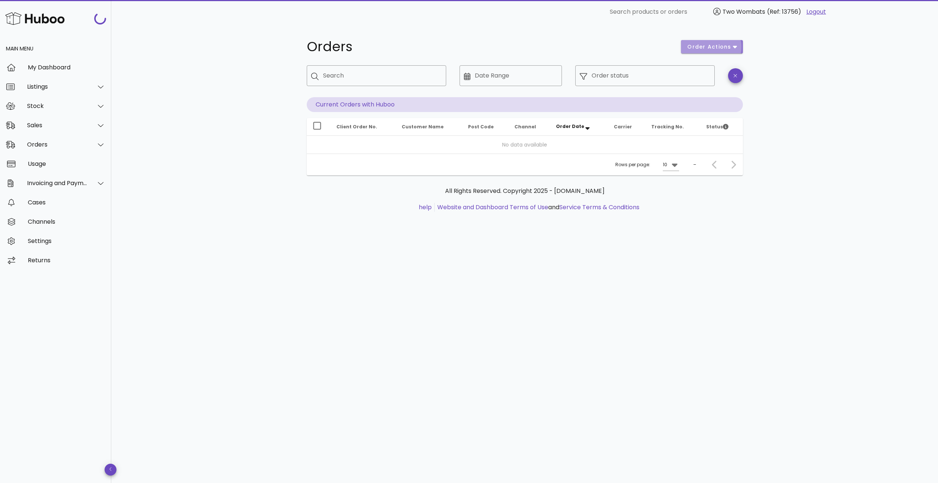
click at [711, 42] on button "order actions" at bounding box center [712, 46] width 62 height 13
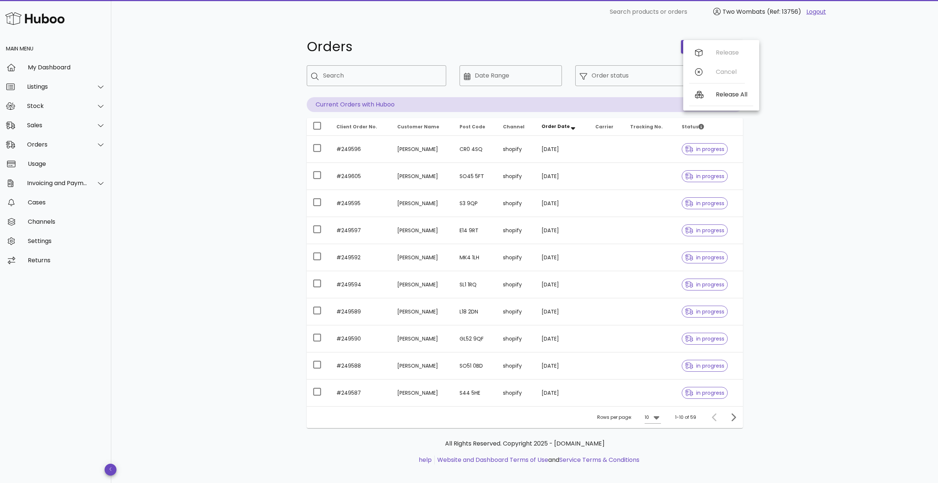
click at [165, 118] on div "Orders order actions ​ Search ​ Date Range ​ Order status Current Orders with H…" at bounding box center [524, 256] width 827 height 465
click at [38, 124] on div "Sales" at bounding box center [57, 125] width 60 height 7
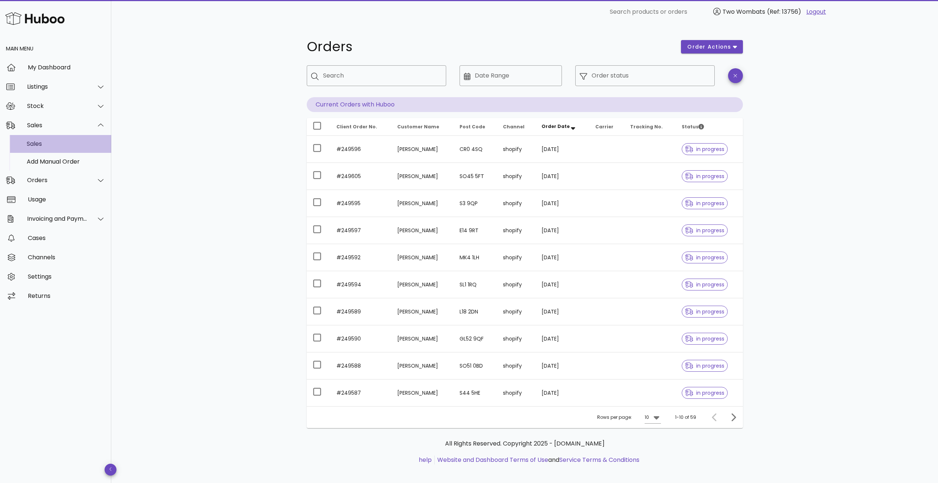
click at [40, 142] on div "Sales" at bounding box center [66, 143] width 79 height 7
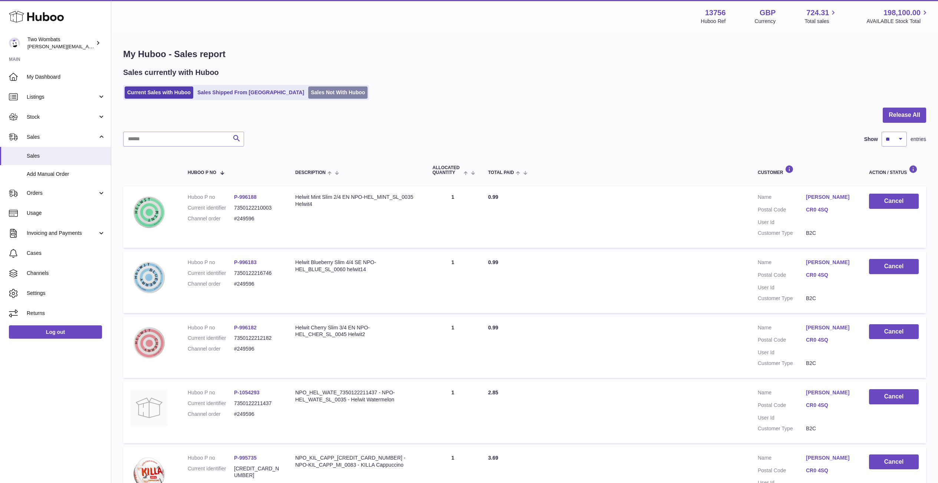
click at [308, 94] on link "Sales Not With Huboo" at bounding box center [337, 92] width 59 height 12
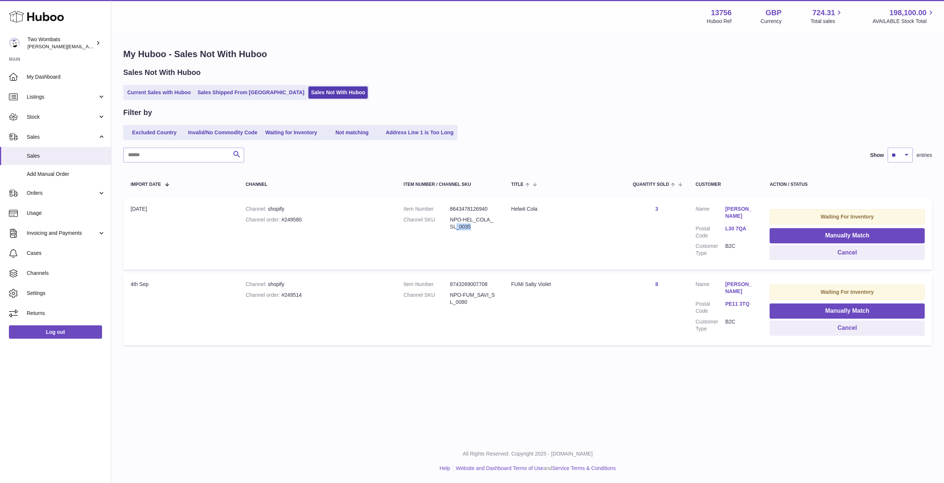
drag, startPoint x: 468, startPoint y: 226, endPoint x: 457, endPoint y: 224, distance: 10.5
click at [457, 224] on dd "NPO-HEL_COLA_SL_0035" at bounding box center [473, 223] width 46 height 14
click at [292, 217] on div "Channel order #249580" at bounding box center [317, 219] width 143 height 7
copy div "249580"
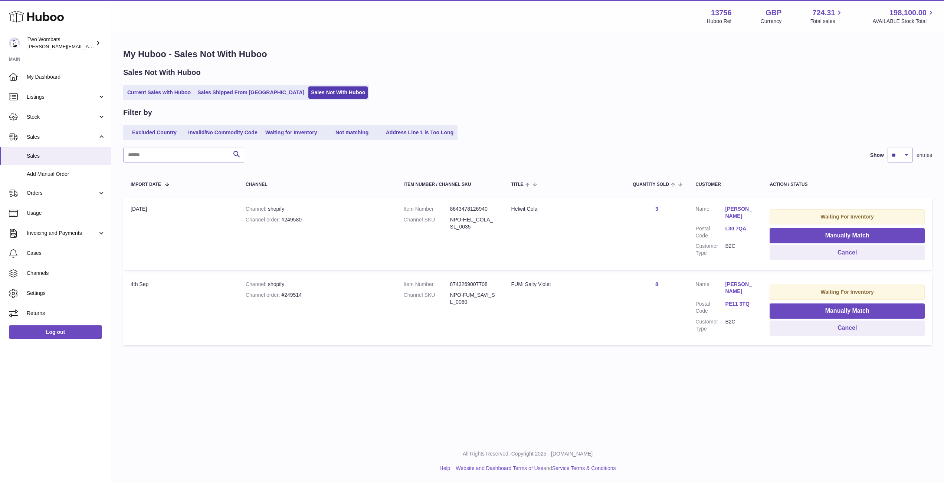
drag, startPoint x: 436, startPoint y: 225, endPoint x: 325, endPoint y: 214, distance: 111.5
click at [338, 217] on tr "Import date [DATE] Channel shopify Channel order #249580 Item Number 8643478126…" at bounding box center [527, 234] width 809 height 72
click at [307, 212] on div "Channel shopify" at bounding box center [317, 209] width 143 height 7
click at [300, 219] on div "Channel order #249580" at bounding box center [317, 219] width 143 height 7
copy div "249580"
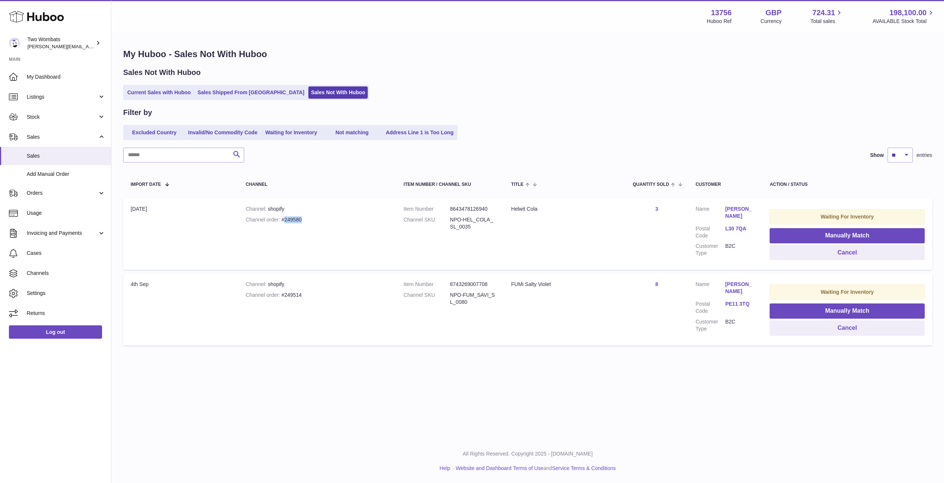
click at [300, 219] on div "Channel order #249580" at bounding box center [317, 219] width 143 height 7
click at [171, 158] on input "text" at bounding box center [183, 155] width 121 height 15
paste input "******"
type input "******"
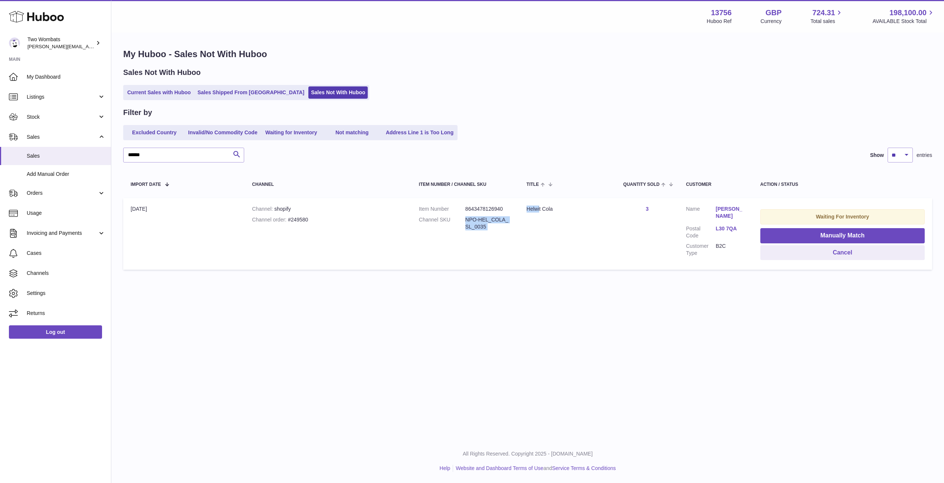
drag, startPoint x: 532, startPoint y: 234, endPoint x: 456, endPoint y: 217, distance: 77.5
click at [456, 217] on tr "Import date 5th Sep Channel shopify Channel order #249580 Item Number 864347812…" at bounding box center [527, 234] width 809 height 72
click at [456, 217] on dt "Channel SKU" at bounding box center [442, 223] width 46 height 14
click at [179, 156] on input "******" at bounding box center [183, 155] width 121 height 15
click at [55, 190] on span "Orders" at bounding box center [62, 193] width 71 height 7
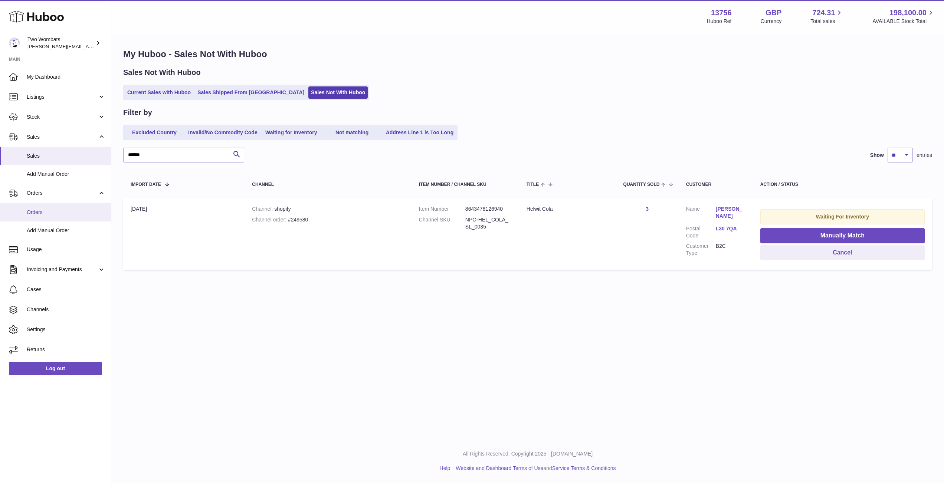
click at [56, 212] on span "Orders" at bounding box center [66, 212] width 79 height 7
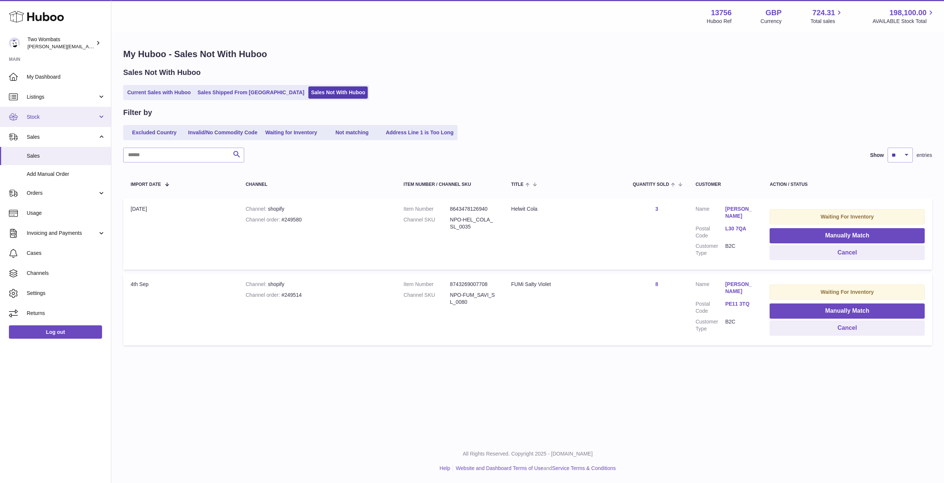
click at [53, 112] on link "Stock" at bounding box center [55, 117] width 111 height 20
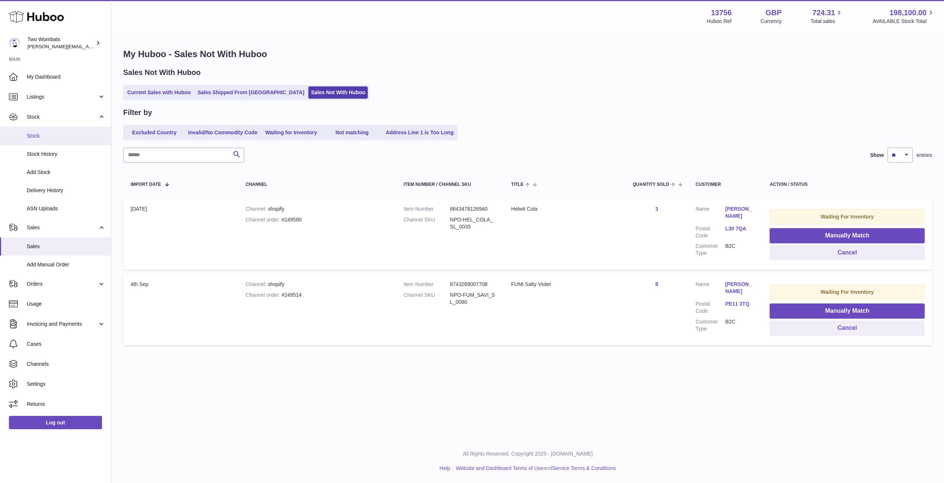
click at [52, 136] on span "Stock" at bounding box center [66, 135] width 79 height 7
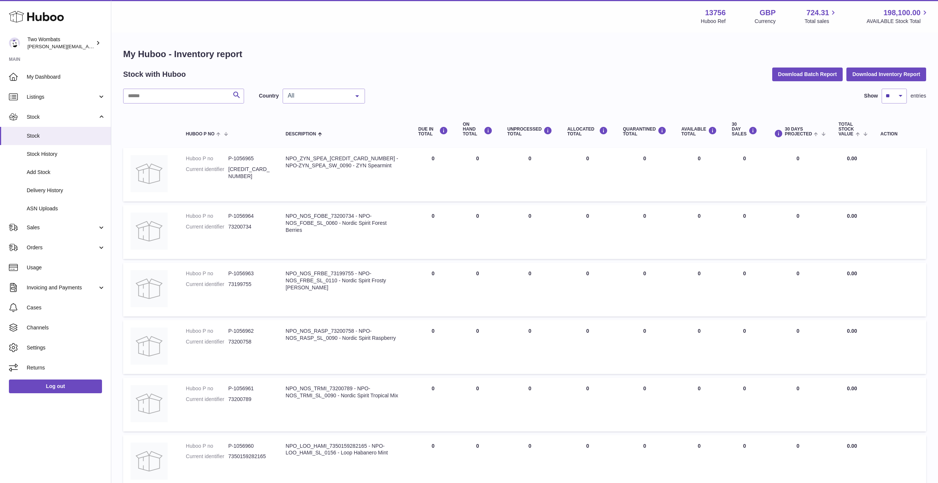
click at [196, 86] on div "My Huboo - Inventory report Stock with Huboo Download Batch Report Download Inv…" at bounding box center [524, 392] width 803 height 688
click at [209, 95] on input "text" at bounding box center [183, 96] width 121 height 15
paste input "******"
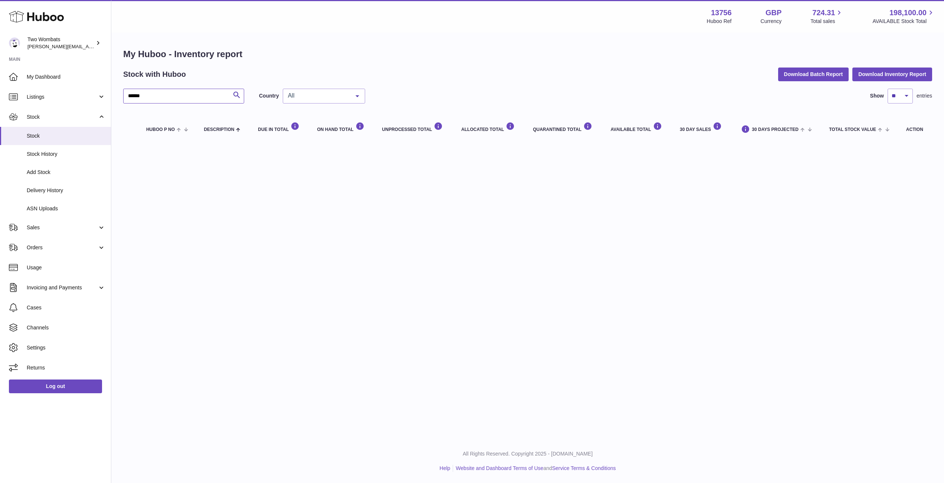
paste input "**********"
type input "**********"
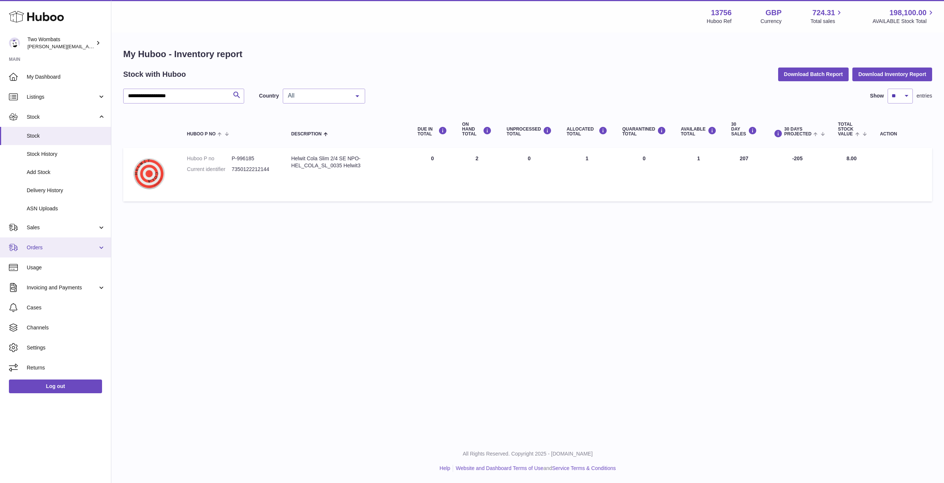
click at [45, 250] on span "Orders" at bounding box center [62, 247] width 71 height 7
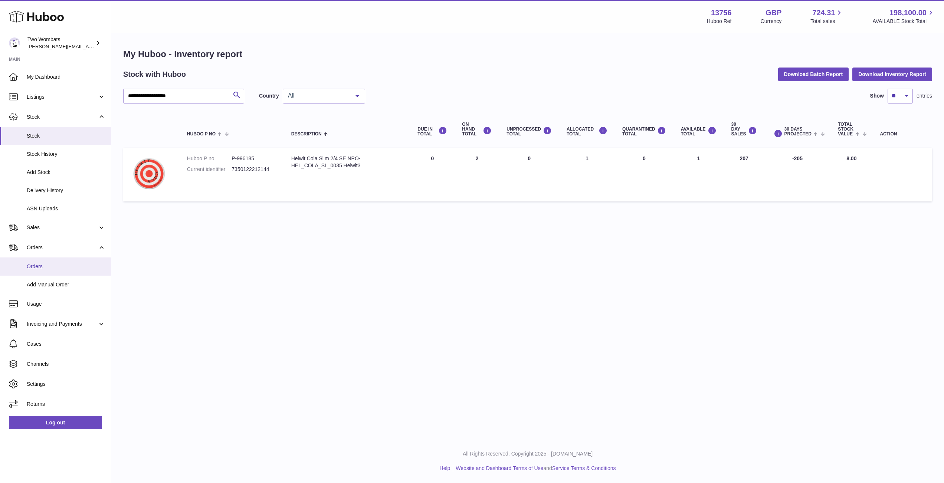
click at [49, 266] on span "Orders" at bounding box center [66, 266] width 79 height 7
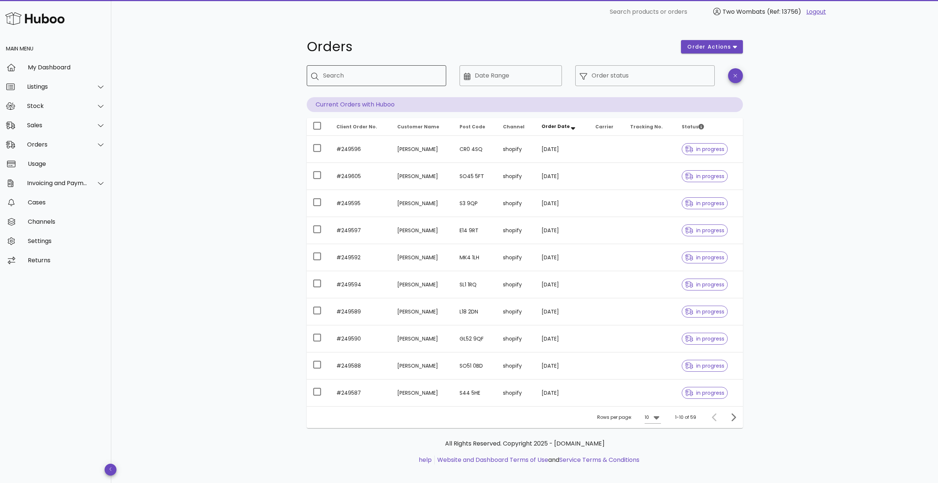
click at [393, 81] on input "Search" at bounding box center [381, 76] width 117 height 12
paste input "******"
type input "******"
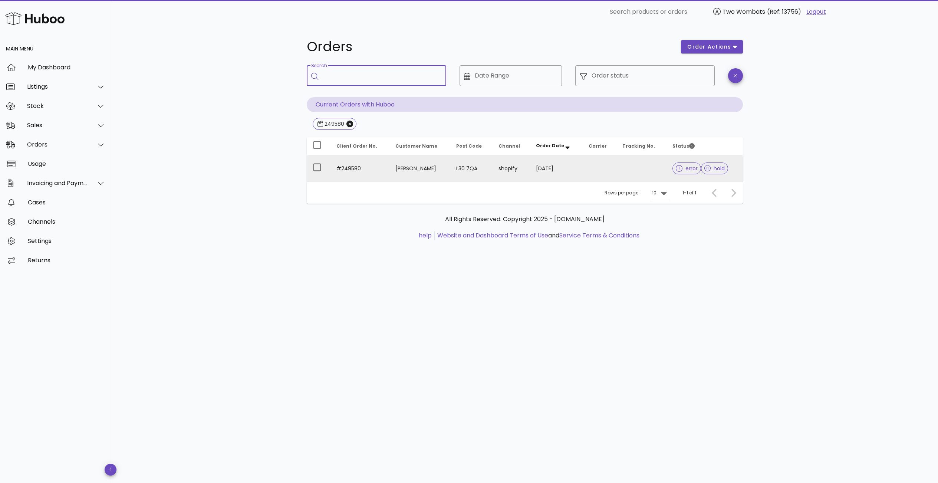
click at [390, 173] on td "[PERSON_NAME]" at bounding box center [420, 168] width 60 height 27
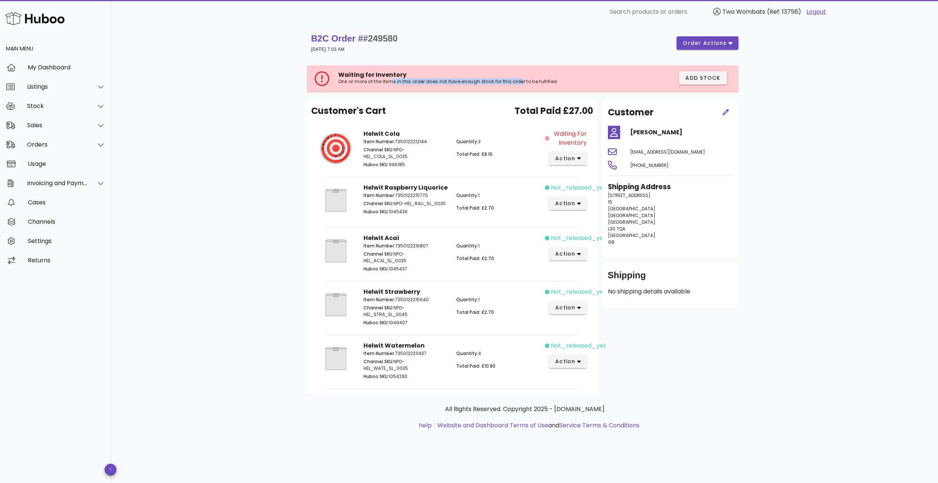
drag, startPoint x: 393, startPoint y: 88, endPoint x: 532, endPoint y: 92, distance: 138.8
click at [528, 92] on div "Waiting for Inventory One or more of the items in this order does not have enou…" at bounding box center [525, 79] width 436 height 42
click at [560, 89] on div "Waiting for Inventory One or more of the items in this order does not have enou…" at bounding box center [524, 78] width 430 height 27
click at [562, 157] on span "action" at bounding box center [565, 159] width 21 height 8
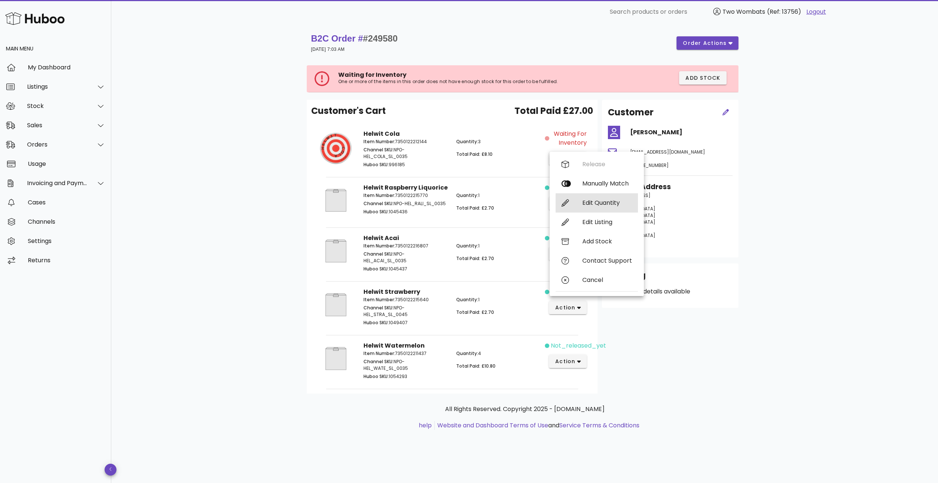
click at [599, 203] on div "Edit Quantity" at bounding box center [608, 202] width 50 height 7
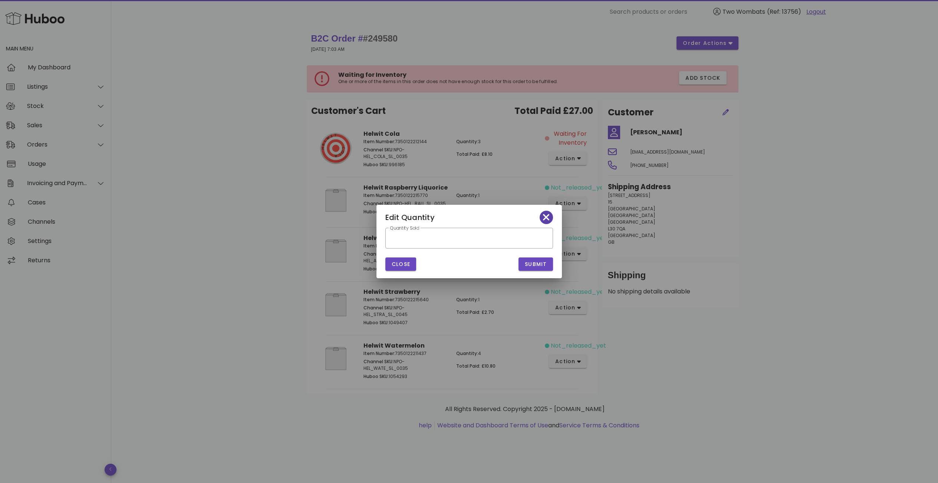
click at [548, 220] on icon "button" at bounding box center [546, 217] width 7 height 10
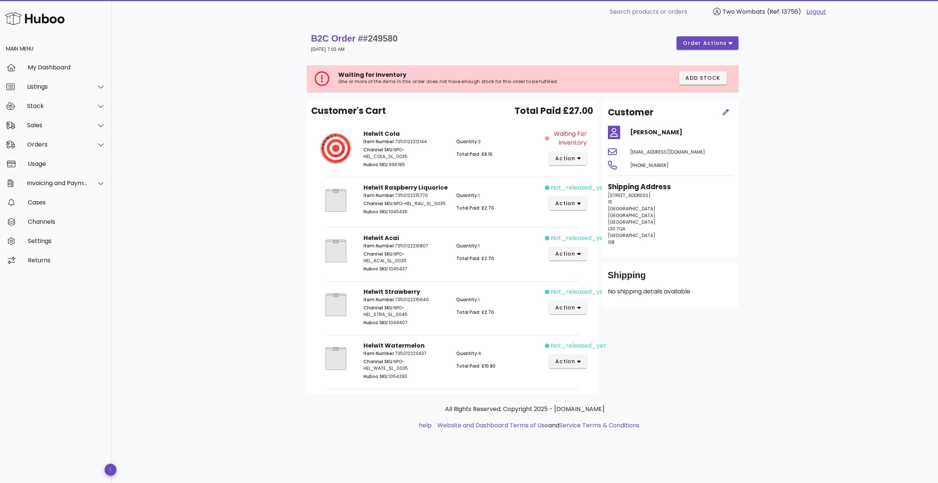
click at [565, 151] on div "Waiting for Inventory action" at bounding box center [568, 149] width 46 height 49
click at [565, 152] on button "action" at bounding box center [568, 158] width 38 height 13
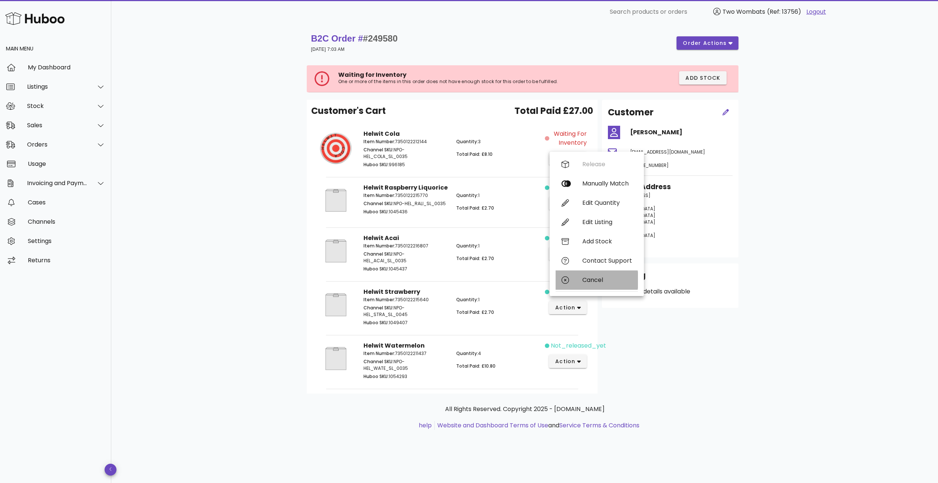
click at [592, 279] on div "Cancel" at bounding box center [608, 279] width 50 height 7
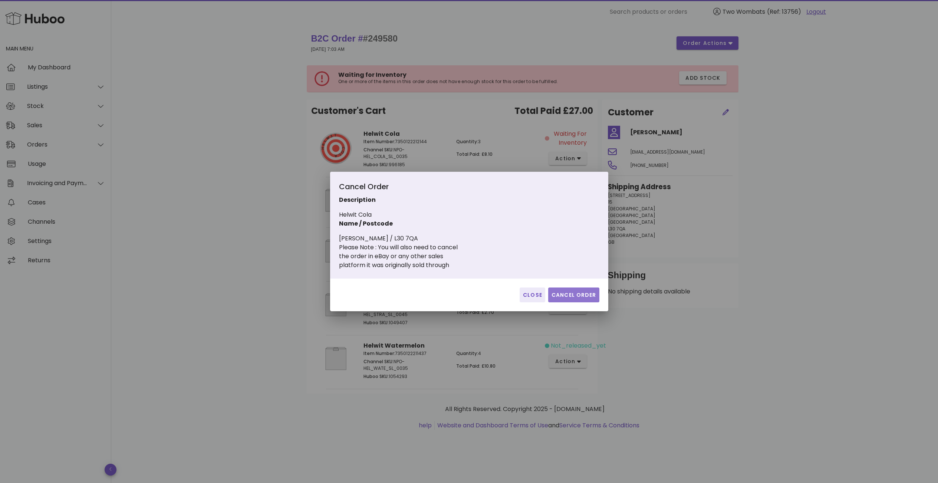
click at [562, 295] on span "Cancel Order" at bounding box center [573, 295] width 45 height 8
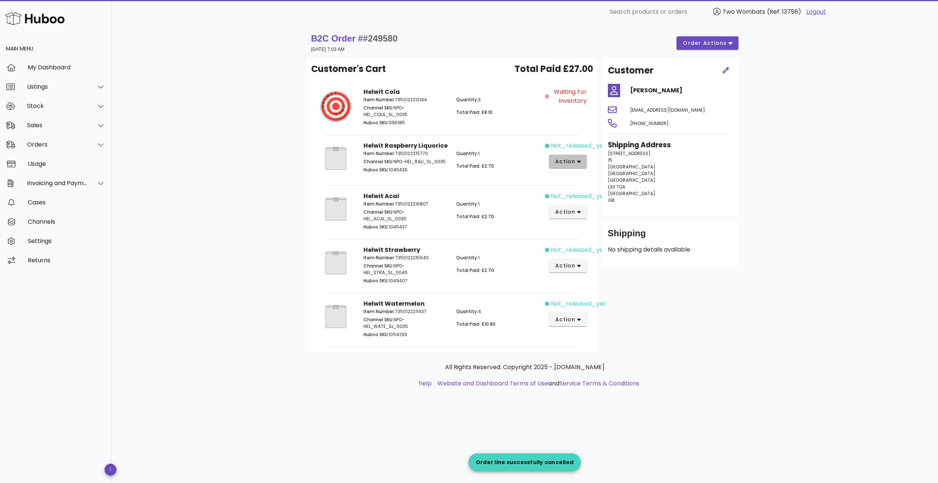
click at [576, 160] on span "action" at bounding box center [568, 162] width 26 height 8
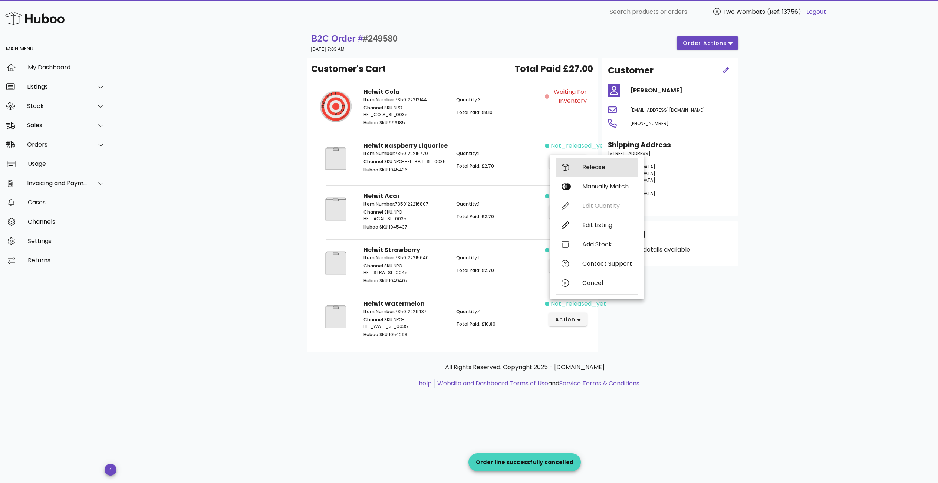
click at [572, 170] on div "Release" at bounding box center [597, 167] width 82 height 19
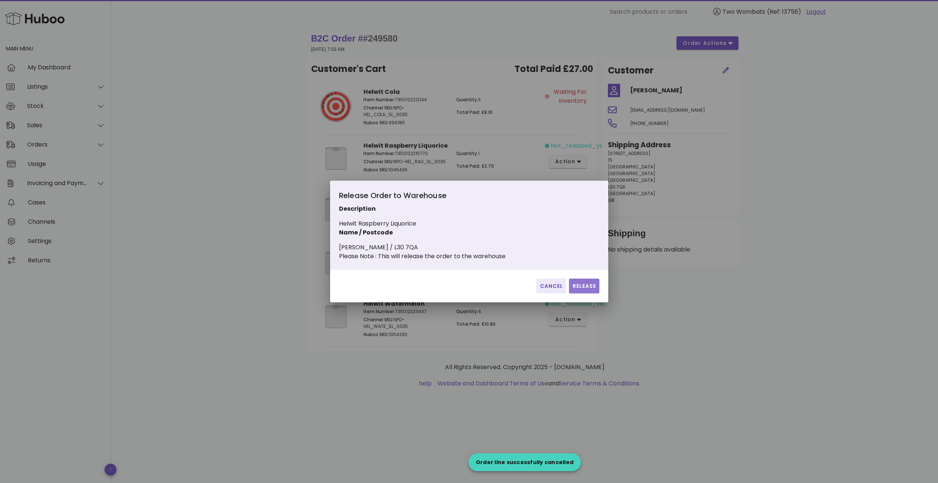
click at [575, 286] on button "Release" at bounding box center [584, 286] width 30 height 15
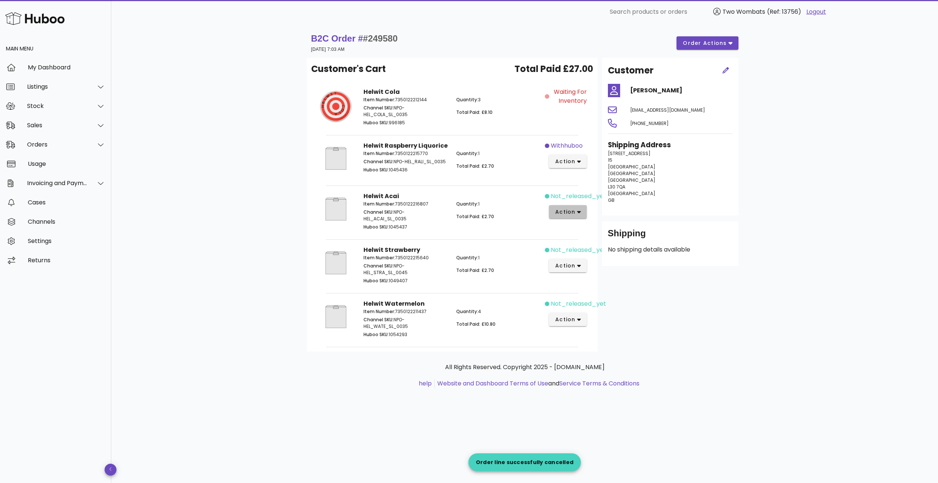
click at [575, 210] on span "action" at bounding box center [565, 212] width 21 height 8
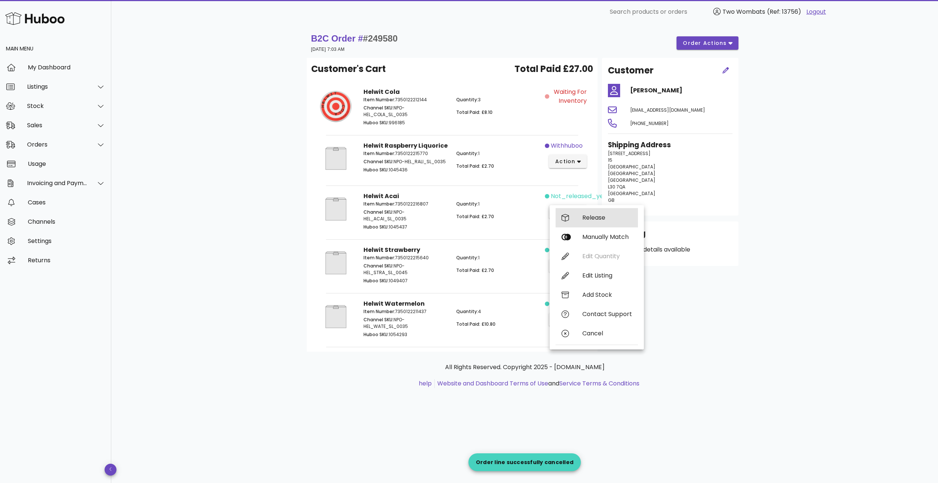
click at [585, 216] on div "Release" at bounding box center [608, 217] width 50 height 7
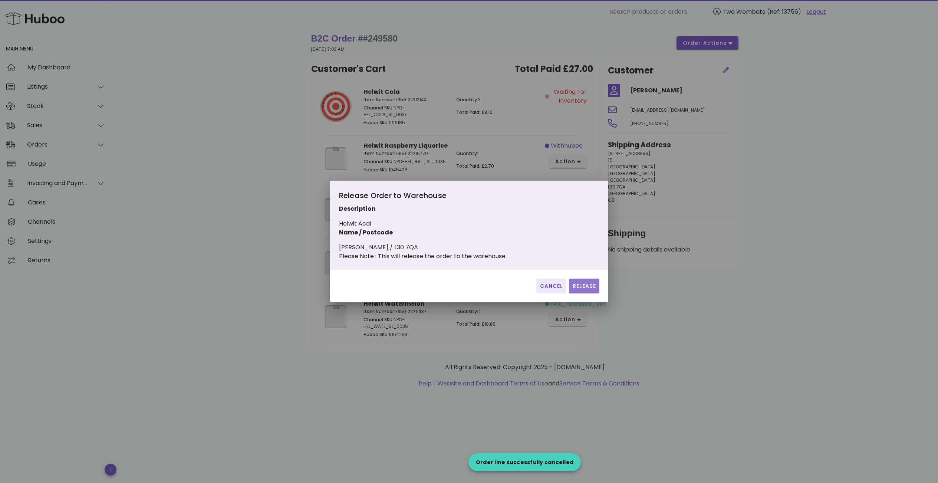
click at [590, 288] on span "Release" at bounding box center [584, 286] width 24 height 8
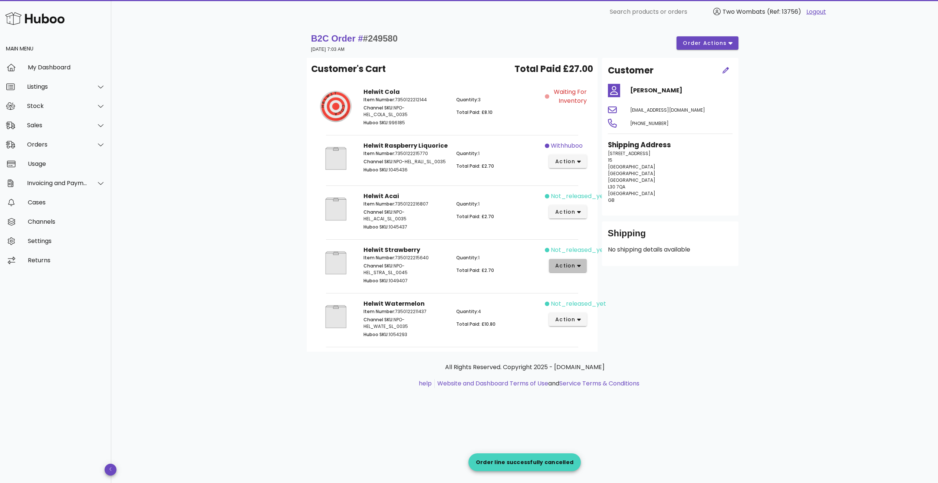
click at [574, 264] on span "action" at bounding box center [565, 266] width 21 height 8
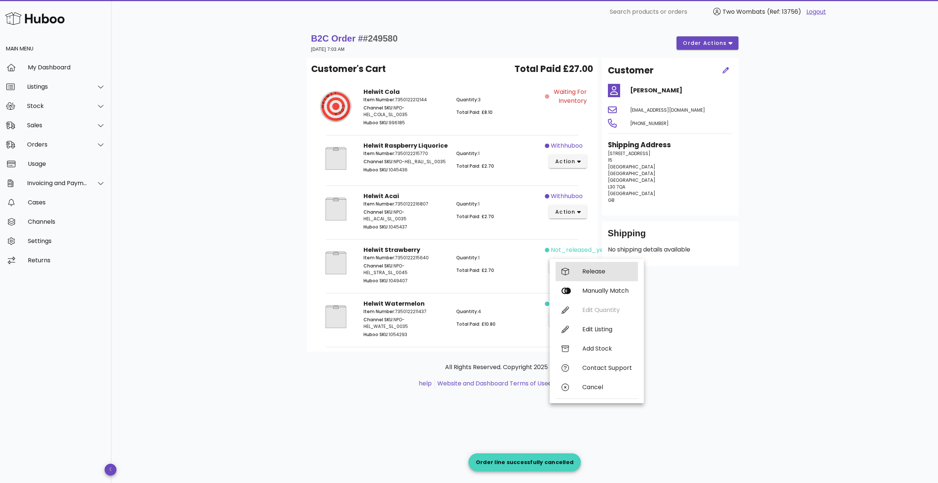
click at [577, 272] on div "Release" at bounding box center [597, 271] width 82 height 19
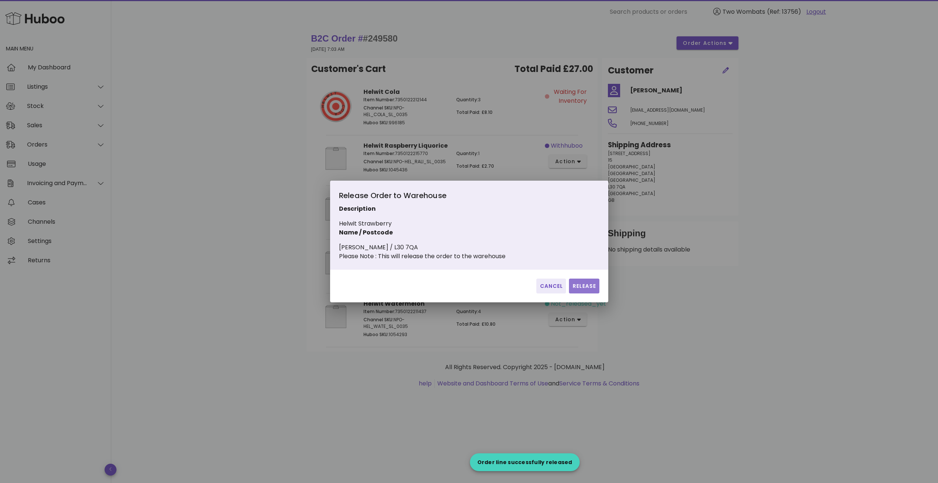
click at [591, 290] on span "Release" at bounding box center [584, 286] width 24 height 8
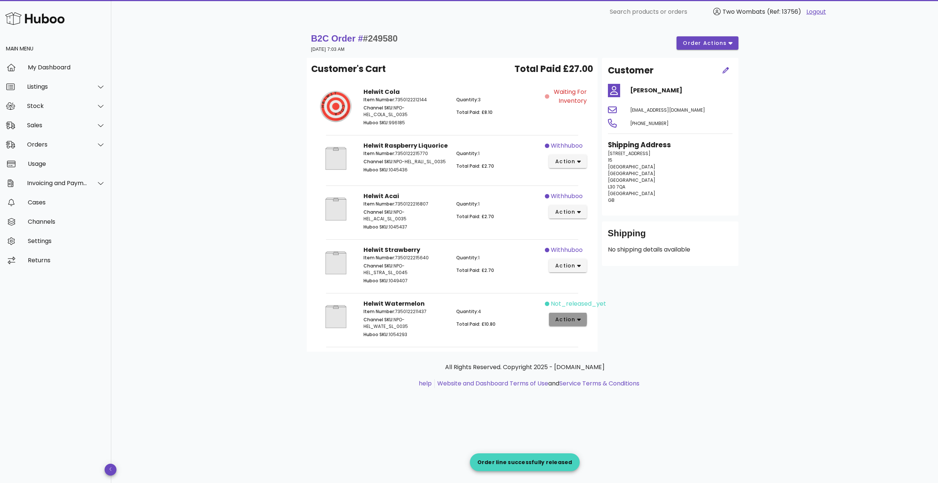
click at [574, 324] on button "action" at bounding box center [568, 319] width 38 height 13
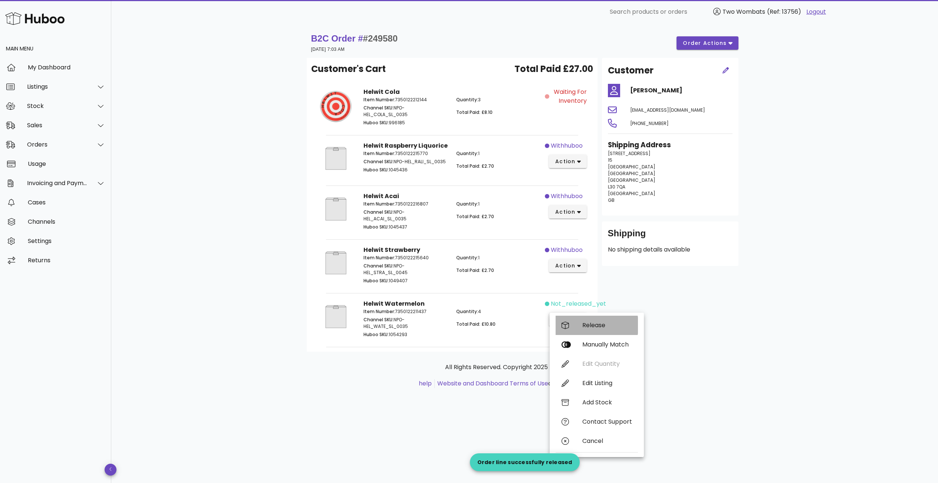
click at [585, 323] on div "Release" at bounding box center [608, 325] width 50 height 7
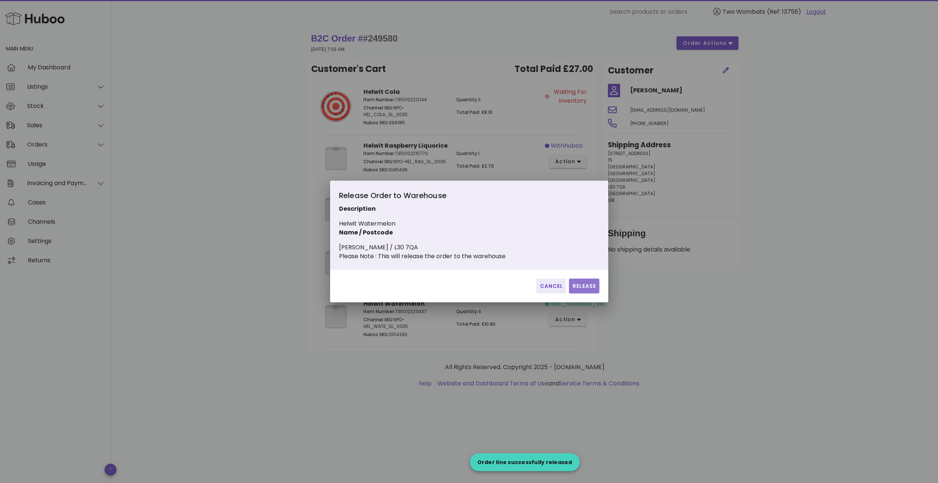
click at [586, 285] on button "Release" at bounding box center [584, 286] width 30 height 15
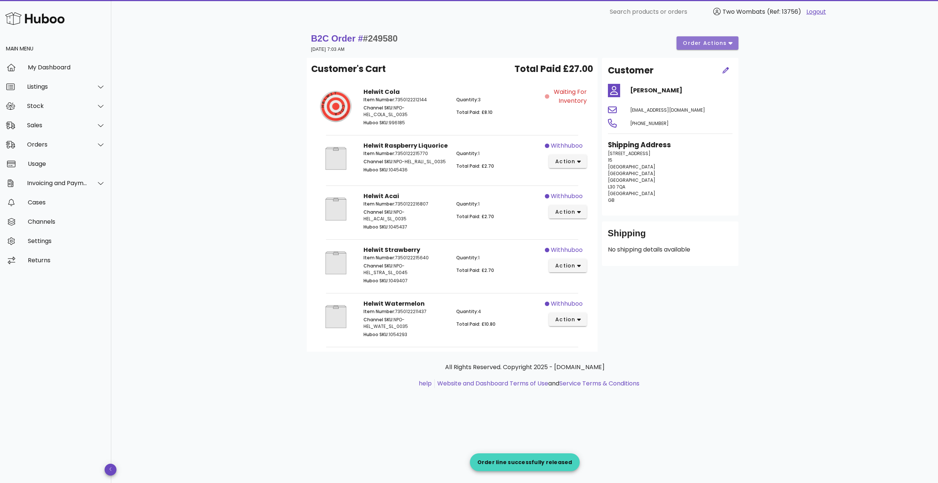
click at [717, 46] on span "order actions" at bounding box center [705, 43] width 45 height 8
drag, startPoint x: 770, startPoint y: 101, endPoint x: 743, endPoint y: 114, distance: 30.0
click at [770, 101] on div "B2C Order # #249580 05 September 2025 at 7:03 AM order actions Customer's Cart …" at bounding box center [524, 253] width 827 height 459
click at [692, 42] on span "order actions" at bounding box center [705, 43] width 45 height 8
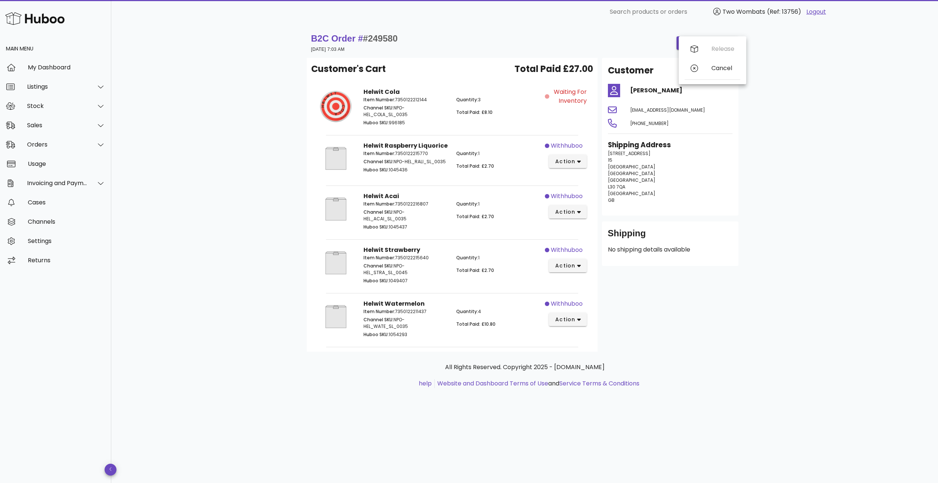
click at [736, 322] on div "Customer [PERSON_NAME] [EMAIL_ADDRESS][DOMAIN_NAME] [PHONE_NUMBER] Shipping Add…" at bounding box center [670, 205] width 145 height 294
click at [713, 46] on span "order actions" at bounding box center [705, 43] width 45 height 8
click at [811, 107] on div "B2C Order # #249580 [DATE] 7:03 AM order actions Customer's Cart Total Paid £27…" at bounding box center [524, 253] width 827 height 459
click at [35, 121] on div "Sales" at bounding box center [55, 125] width 111 height 19
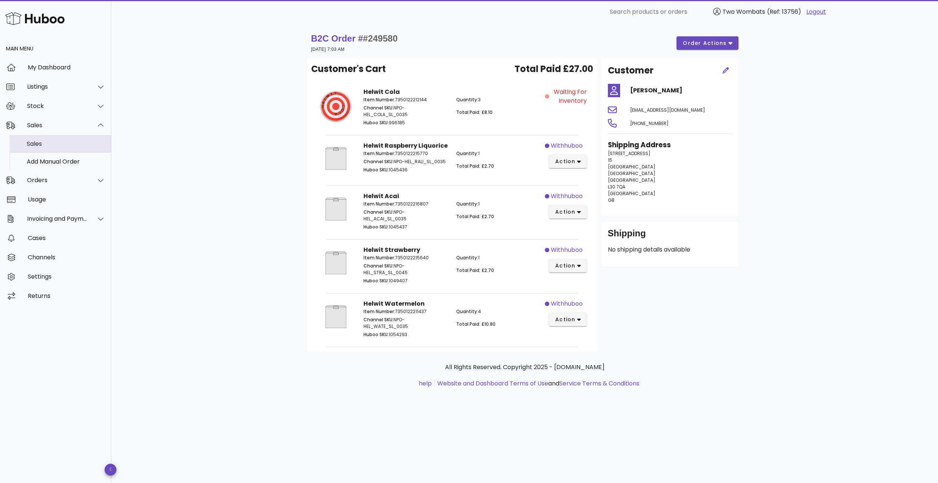
click at [42, 151] on div "Sales" at bounding box center [66, 144] width 79 height 16
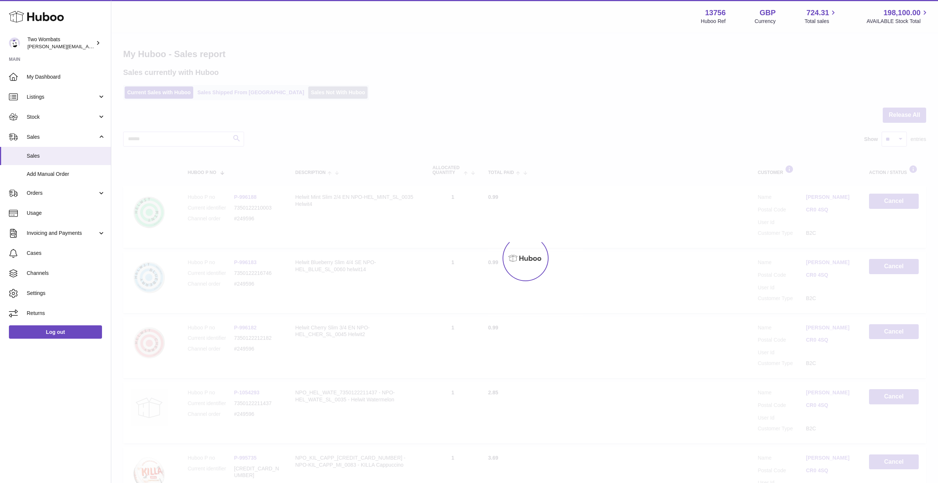
click at [308, 95] on link "Sales Not With Huboo" at bounding box center [337, 92] width 59 height 12
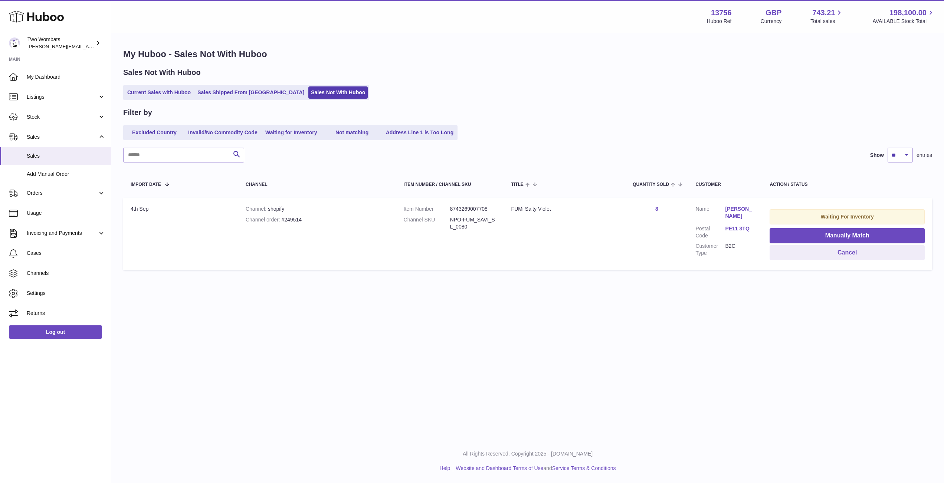
drag, startPoint x: 677, startPoint y: 220, endPoint x: 562, endPoint y: 220, distance: 114.7
click at [576, 219] on tr "Import date 4th Sep Channel shopify Channel order #249514 Item Number 874326900…" at bounding box center [527, 234] width 809 height 72
click at [516, 239] on td "Title FUMi Salty Violet" at bounding box center [565, 234] width 122 height 72
drag, startPoint x: 557, startPoint y: 209, endPoint x: 507, endPoint y: 207, distance: 50.1
click at [507, 207] on td "Title FUMi Salty Violet" at bounding box center [565, 234] width 122 height 72
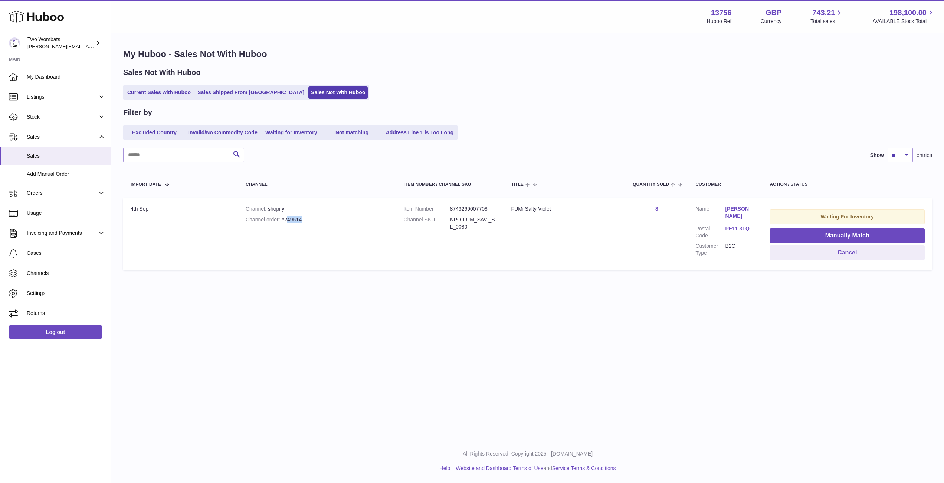
drag, startPoint x: 354, startPoint y: 217, endPoint x: 288, endPoint y: 214, distance: 65.4
click at [288, 214] on td "Channel shopify Channel order #249514" at bounding box center [317, 234] width 158 height 72
click at [355, 229] on td "Channel shopify Channel order #249514" at bounding box center [317, 234] width 158 height 72
click at [299, 220] on div "Channel order #249514" at bounding box center [317, 219] width 143 height 7
click at [298, 220] on div "Channel order #249514" at bounding box center [317, 219] width 143 height 7
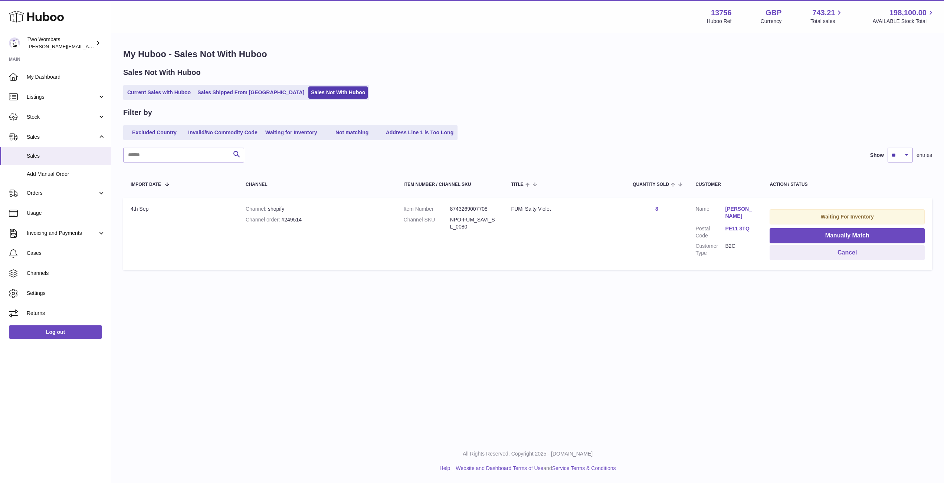
click at [290, 219] on div "Channel order #249514" at bounding box center [317, 219] width 143 height 7
copy div "249514"
drag, startPoint x: 463, startPoint y: 227, endPoint x: 514, endPoint y: 230, distance: 50.6
click at [459, 224] on dd "NPO-FUM_SAVI_SL_0080" at bounding box center [473, 223] width 46 height 14
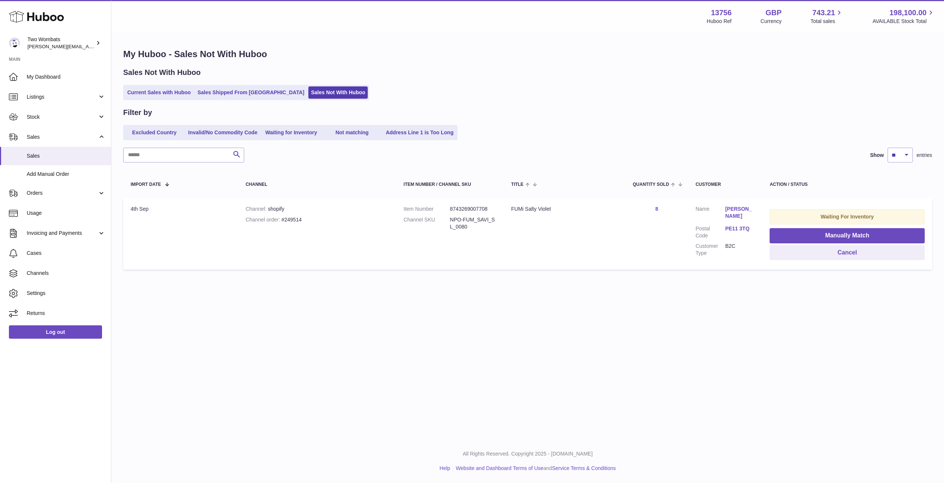
click at [557, 212] on div "FUMi Salty Violet" at bounding box center [564, 209] width 107 height 7
click at [494, 188] on th "Item Number / Channel SKU" at bounding box center [450, 184] width 108 height 21
click at [308, 88] on link "Sales Not With Huboo" at bounding box center [337, 92] width 59 height 12
click at [48, 194] on span "Orders" at bounding box center [62, 193] width 71 height 7
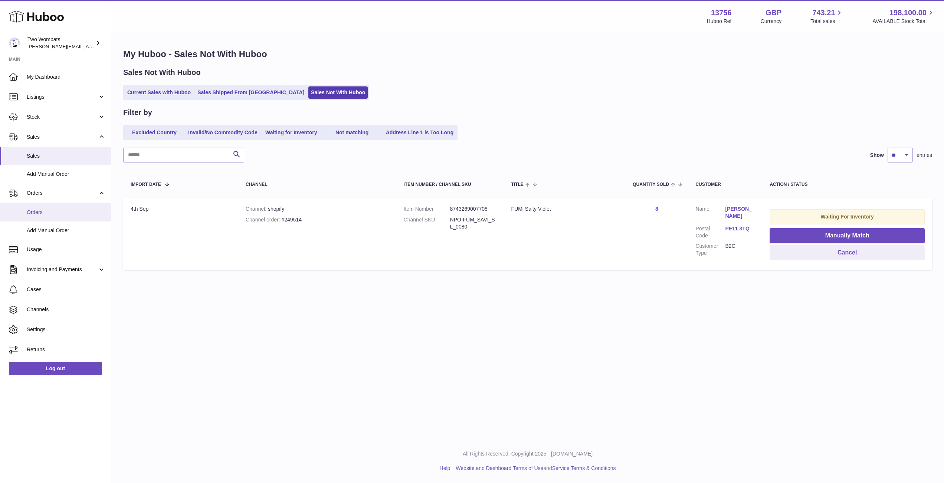
click at [54, 214] on span "Orders" at bounding box center [66, 212] width 79 height 7
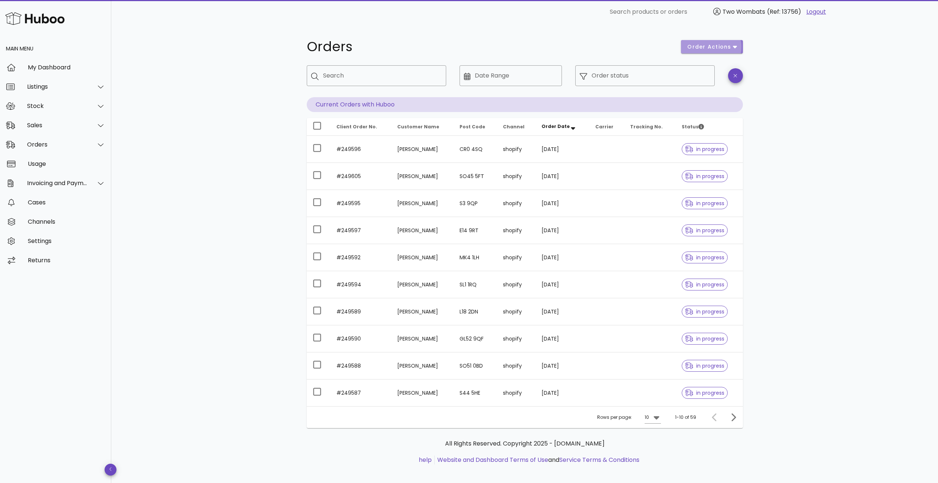
click at [701, 52] on button "order actions" at bounding box center [712, 46] width 62 height 13
click at [801, 154] on div "Orders order actions ​ Search ​ Date Range ​ Order status Current Orders with H…" at bounding box center [524, 256] width 827 height 465
click at [628, 73] on input "Order status" at bounding box center [651, 76] width 119 height 12
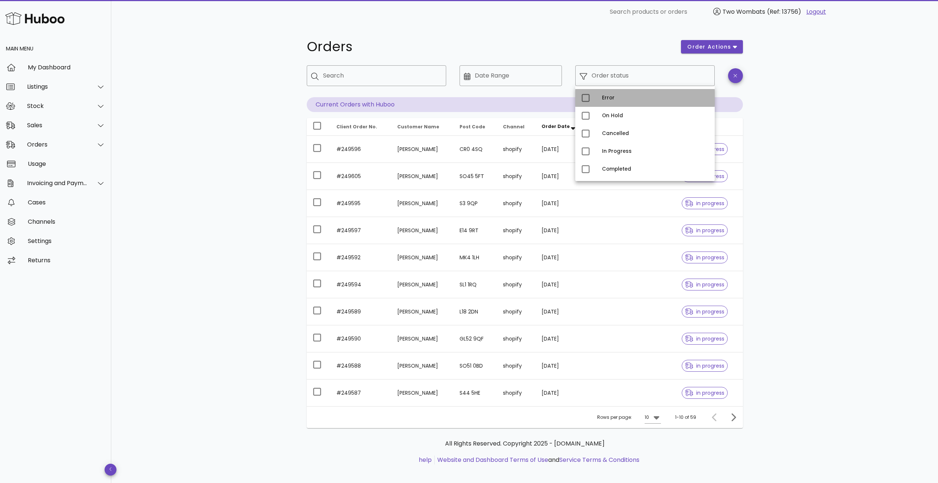
click at [609, 97] on div "Error" at bounding box center [655, 98] width 107 height 6
type input "**********"
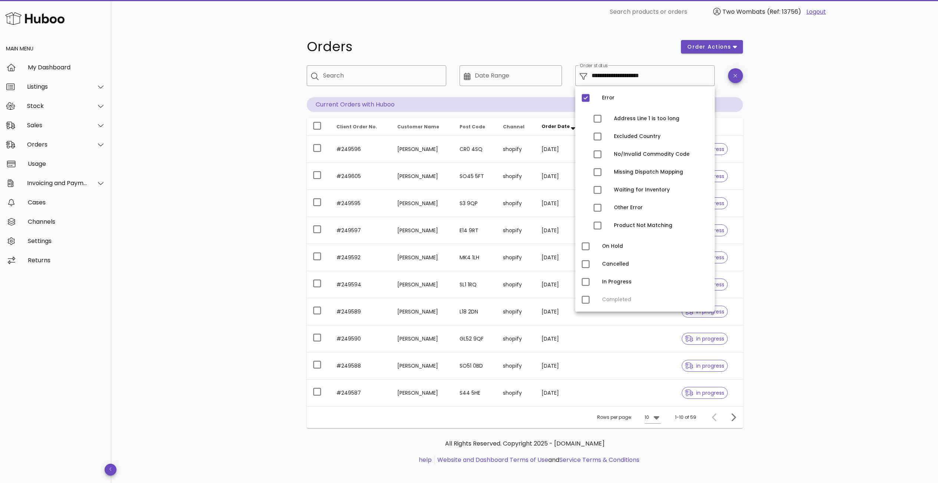
click at [778, 181] on div "**********" at bounding box center [524, 256] width 827 height 465
